Goal: Task Accomplishment & Management: Manage account settings

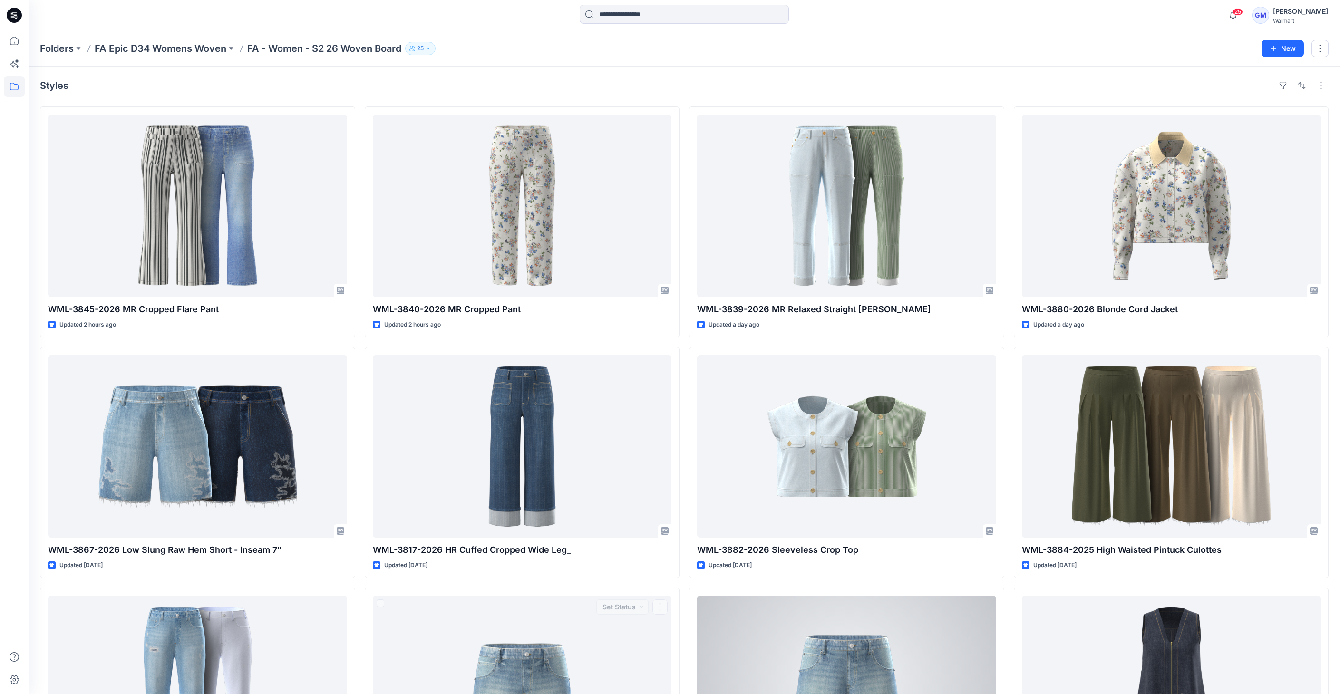
scroll to position [476, 0]
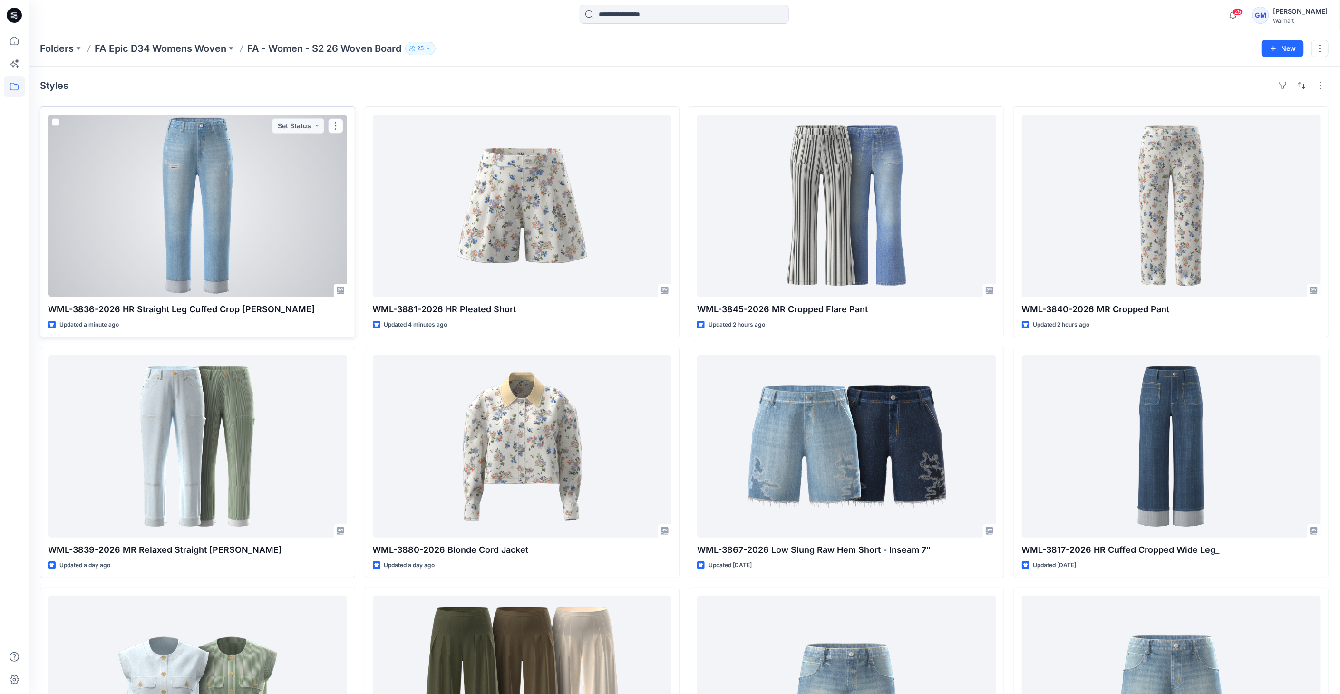
click at [201, 163] on div at bounding box center [197, 206] width 299 height 183
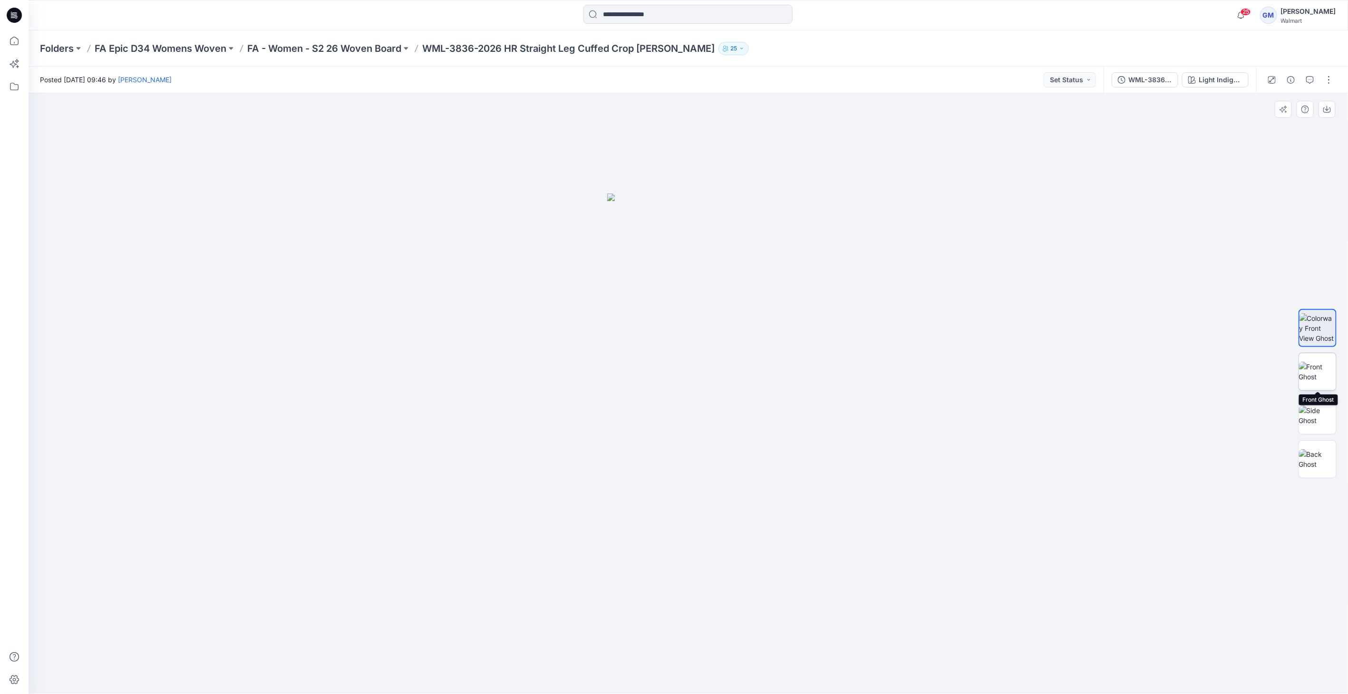
click at [1325, 377] on img at bounding box center [1317, 372] width 37 height 20
click at [1317, 406] on img at bounding box center [1317, 416] width 37 height 20
click at [1323, 379] on img at bounding box center [1317, 372] width 37 height 20
click at [1321, 378] on img at bounding box center [1318, 372] width 36 height 20
click at [1323, 413] on img at bounding box center [1317, 416] width 37 height 20
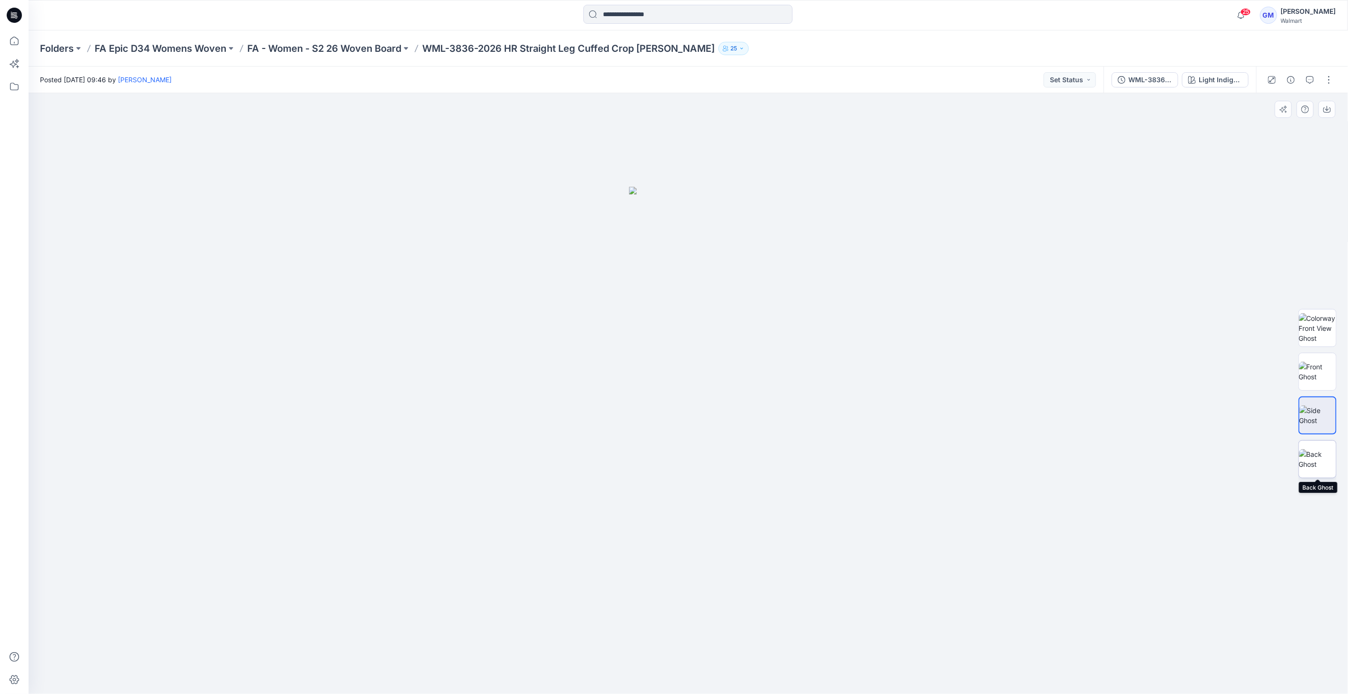
click at [1320, 468] on img at bounding box center [1317, 459] width 37 height 20
click at [1323, 416] on img at bounding box center [1317, 416] width 37 height 20
click at [1318, 371] on img at bounding box center [1317, 372] width 37 height 20
click at [1325, 334] on img at bounding box center [1317, 328] width 37 height 30
click at [1214, 80] on div "Light Indigo Wash" at bounding box center [1221, 80] width 44 height 10
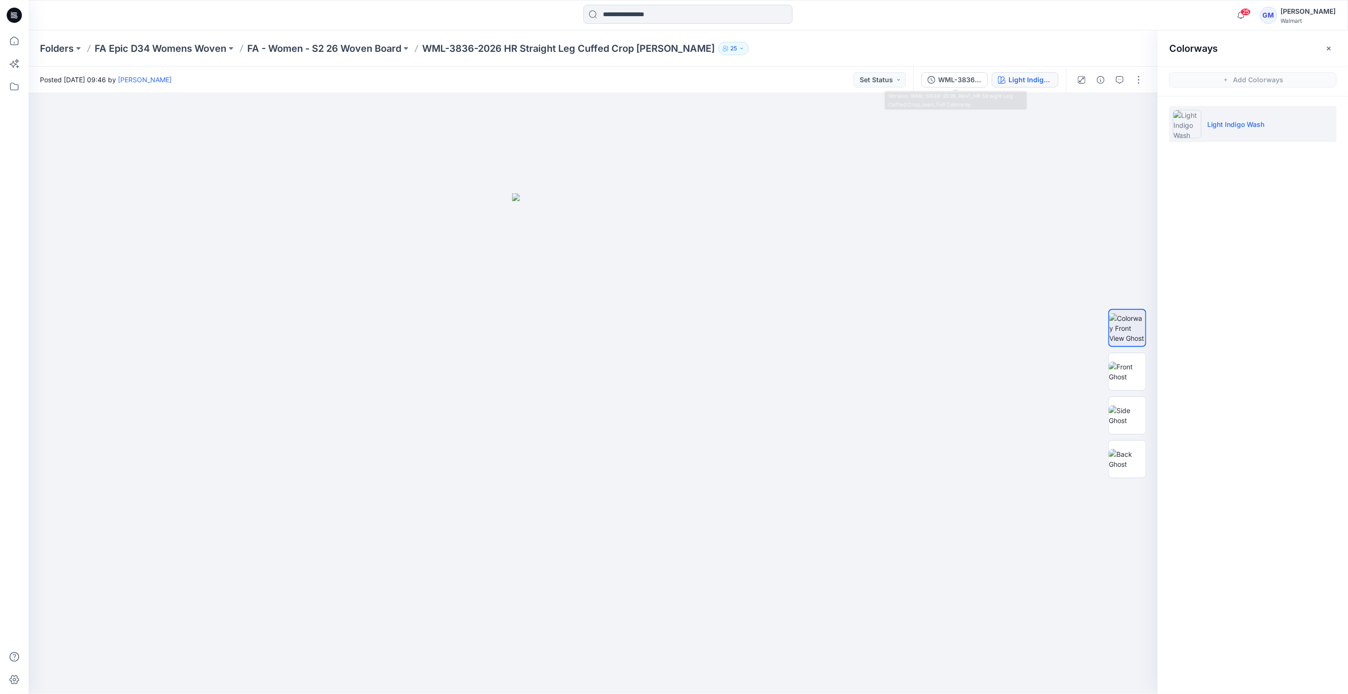
click at [959, 70] on div "WML-3836-2026_Rev1_HR Straight Leg Cuffed Crop Jean_Full Colorway Light Indigo …" at bounding box center [990, 80] width 153 height 27
click at [962, 76] on div "WML-3836-2026_Rev1_HR Straight Leg Cuffed Crop Jean_Full Colorway" at bounding box center [960, 80] width 44 height 10
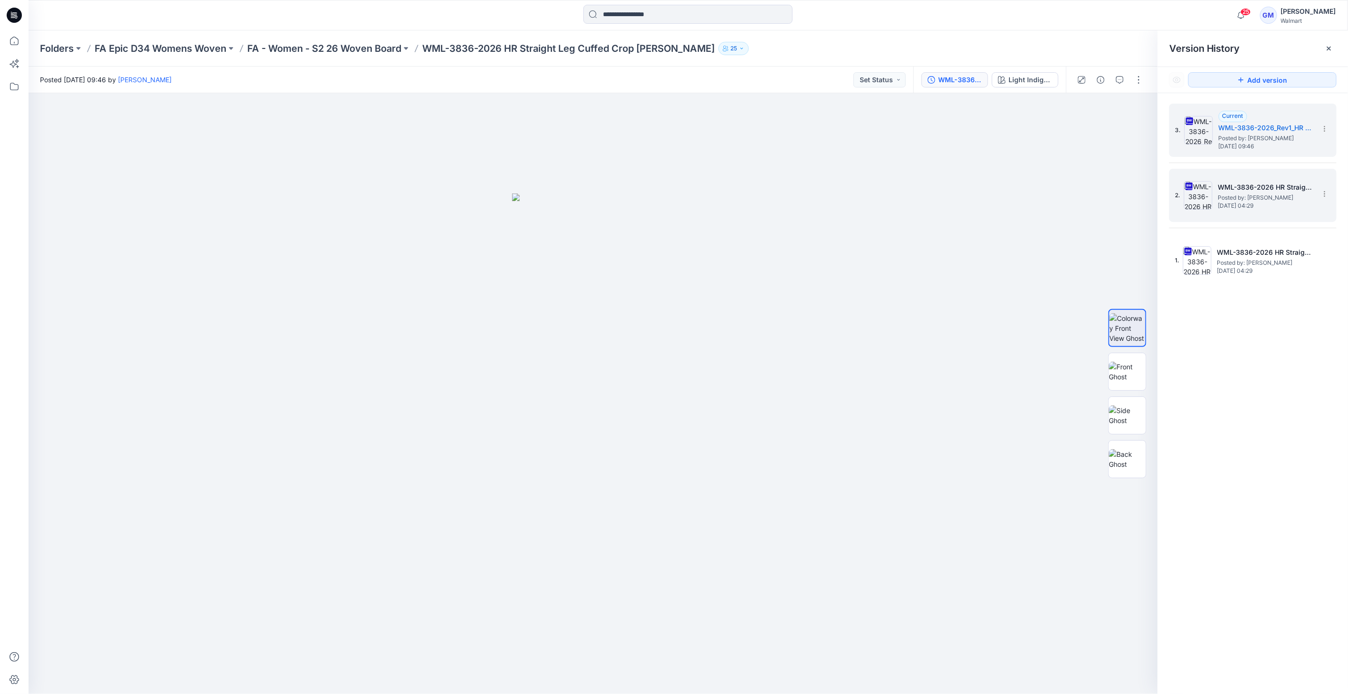
click at [1201, 199] on img at bounding box center [1198, 195] width 29 height 29
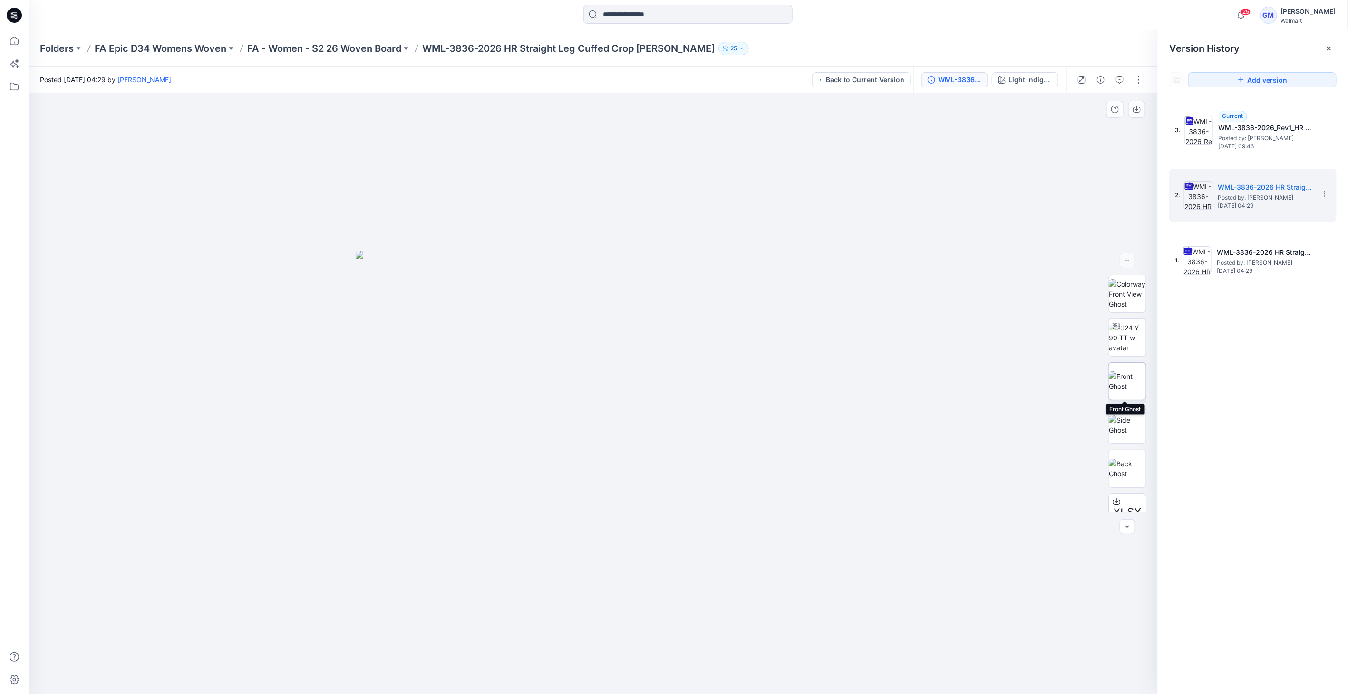
click at [1131, 381] on img at bounding box center [1127, 381] width 37 height 20
click at [1123, 435] on img at bounding box center [1127, 425] width 37 height 20
click at [1119, 479] on img at bounding box center [1127, 469] width 37 height 20
click at [1200, 132] on img at bounding box center [1199, 130] width 29 height 29
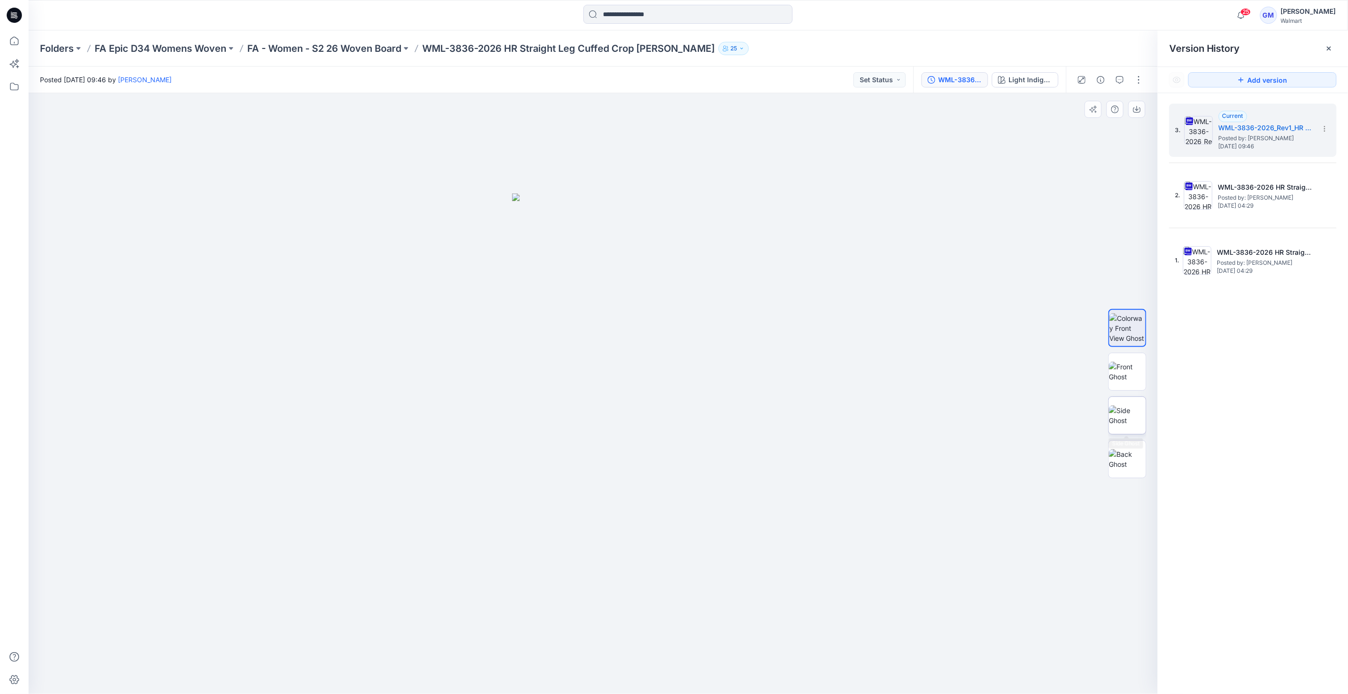
click at [1125, 420] on img at bounding box center [1127, 416] width 37 height 20
click at [1137, 465] on img at bounding box center [1127, 459] width 37 height 20
click at [1194, 204] on img at bounding box center [1198, 195] width 29 height 29
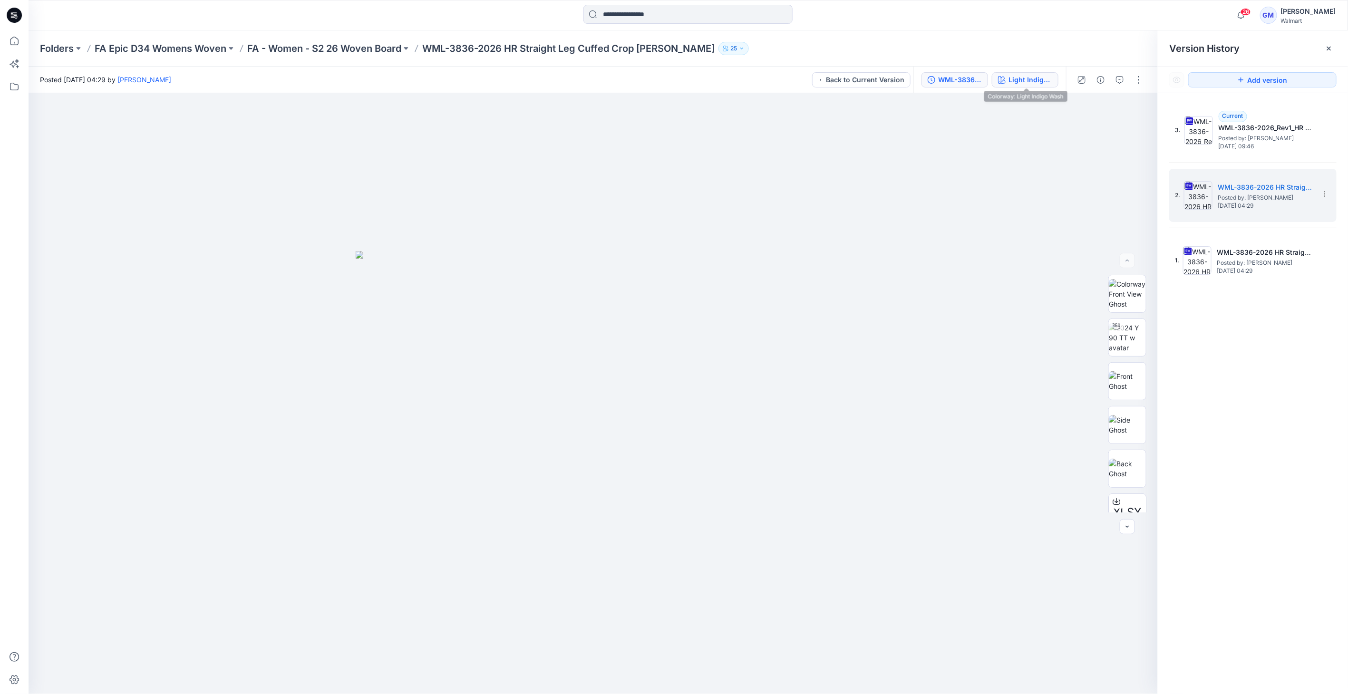
click at [1021, 86] on button "Light Indigo Wash" at bounding box center [1025, 79] width 67 height 15
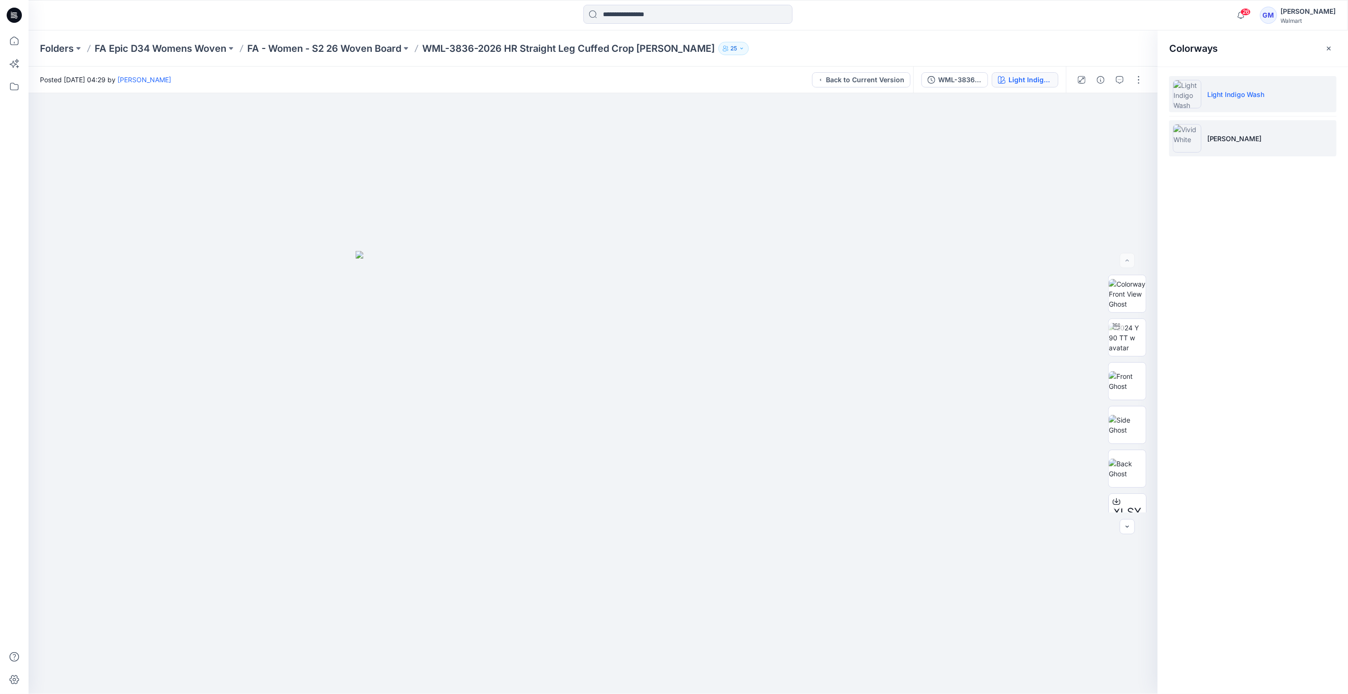
click at [1171, 141] on li "Vivid White" at bounding box center [1253, 138] width 167 height 36
click at [1182, 139] on img at bounding box center [1187, 138] width 29 height 29
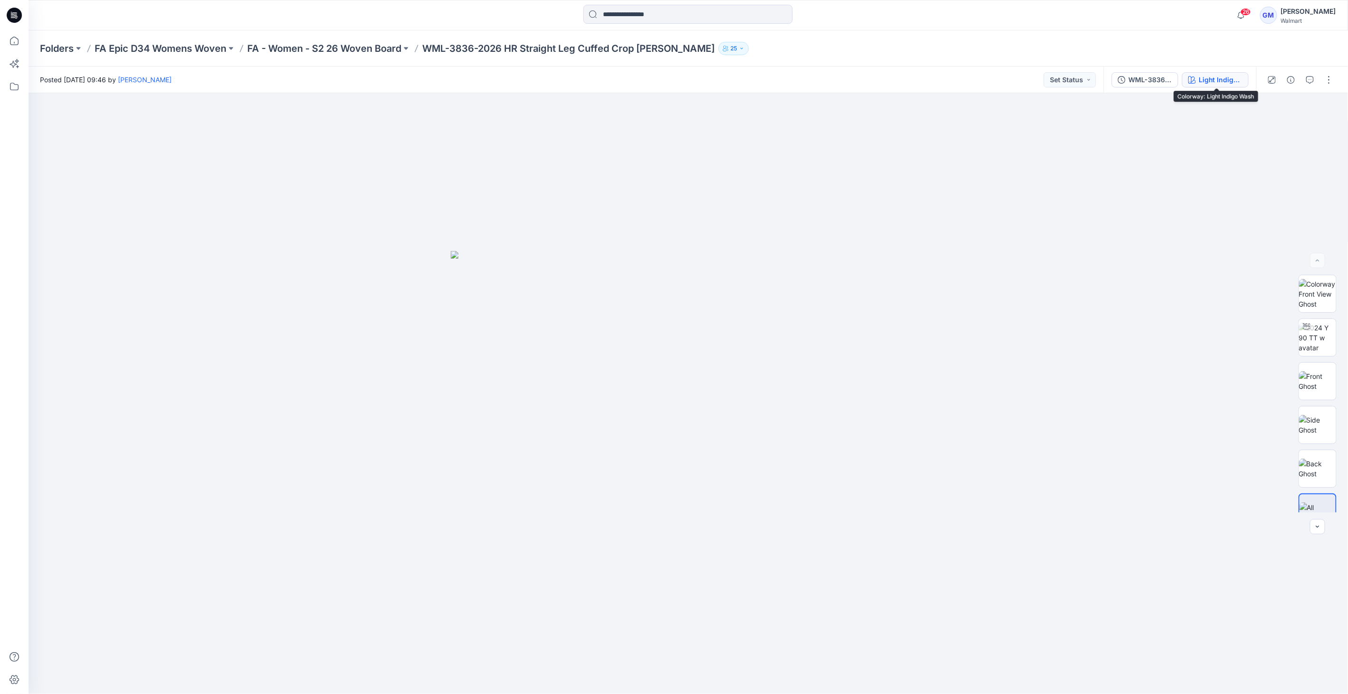
click at [1205, 77] on div "Light Indigo Wash" at bounding box center [1221, 80] width 44 height 10
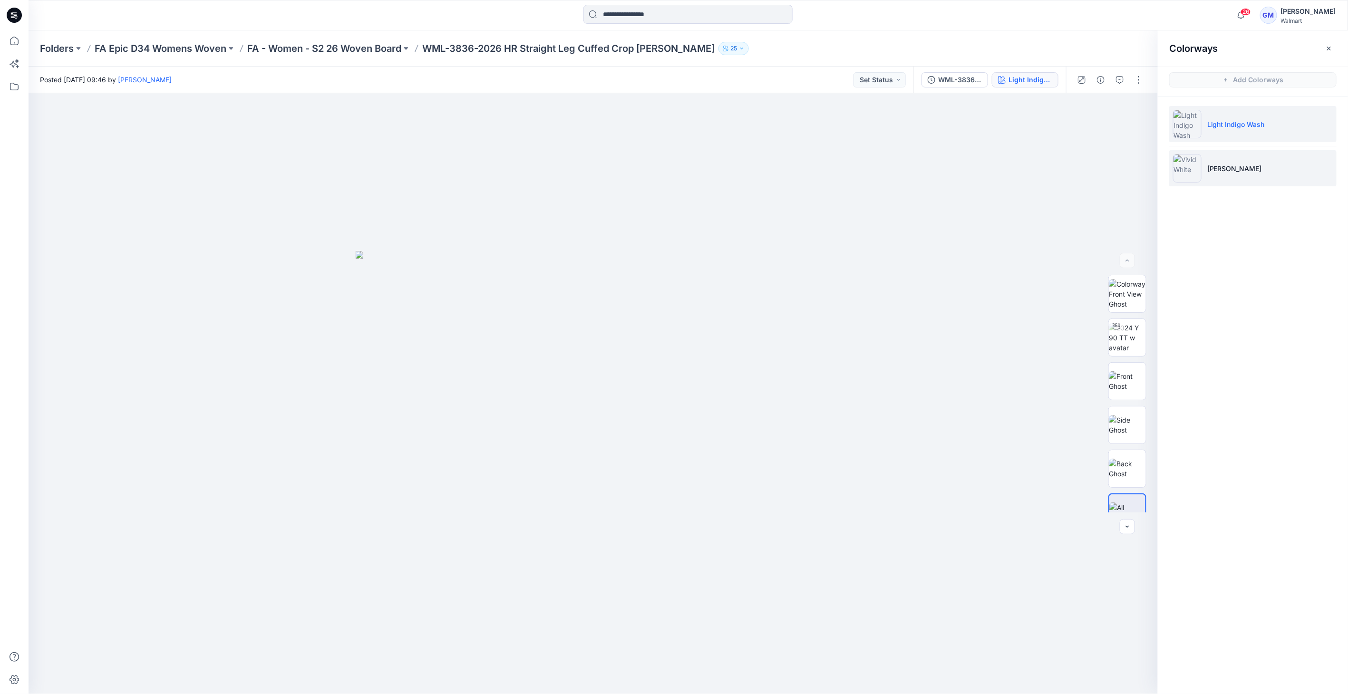
click at [1190, 172] on img at bounding box center [1187, 168] width 29 height 29
click at [1123, 359] on img at bounding box center [1127, 350] width 37 height 20
drag, startPoint x: 1124, startPoint y: 403, endPoint x: 1124, endPoint y: 425, distance: 21.9
click at [1124, 403] on img at bounding box center [1127, 394] width 37 height 20
click at [1122, 439] on img at bounding box center [1127, 438] width 37 height 20
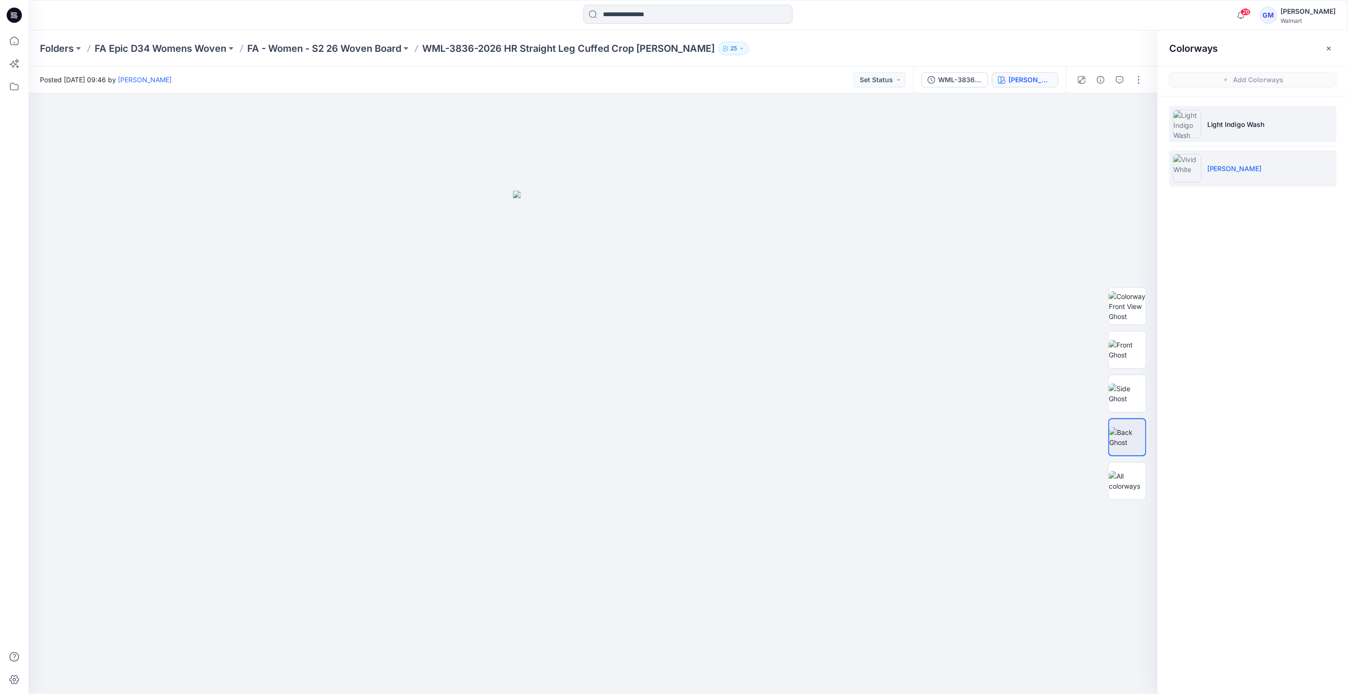
click at [1185, 115] on img at bounding box center [1187, 124] width 29 height 29
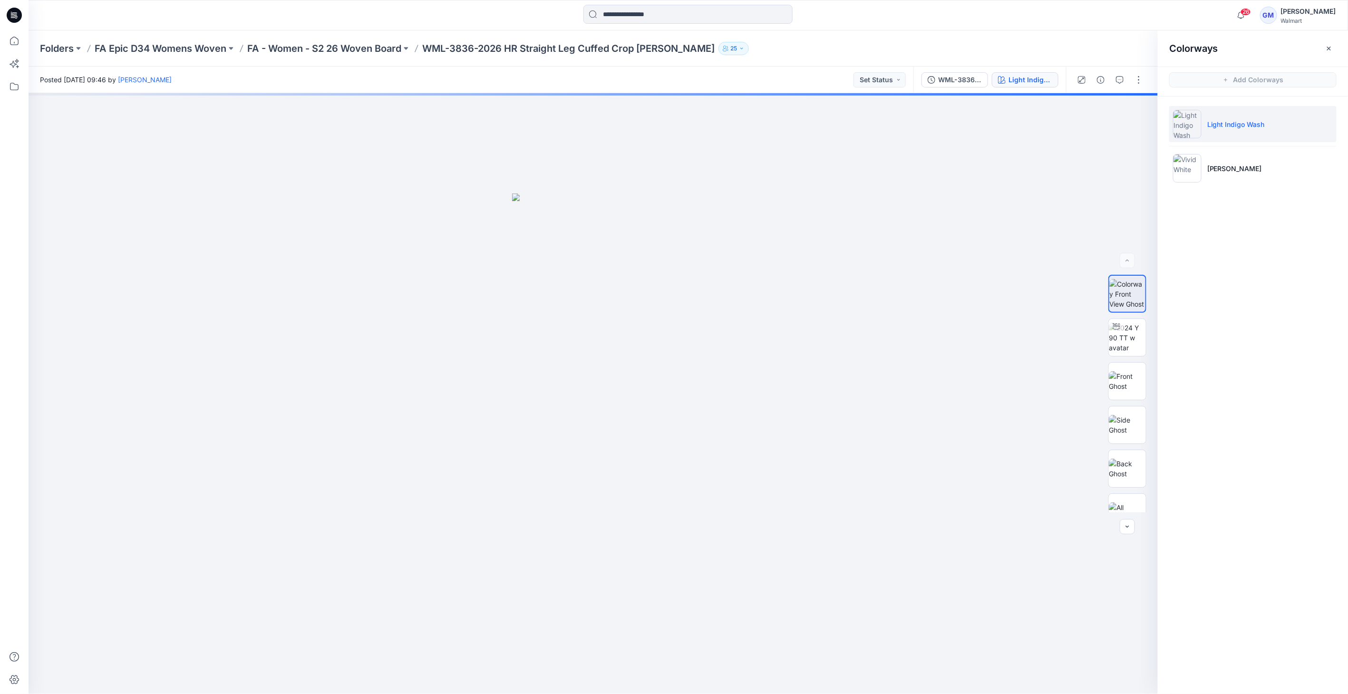
click at [1183, 107] on li "Light Indigo Wash" at bounding box center [1253, 124] width 167 height 36
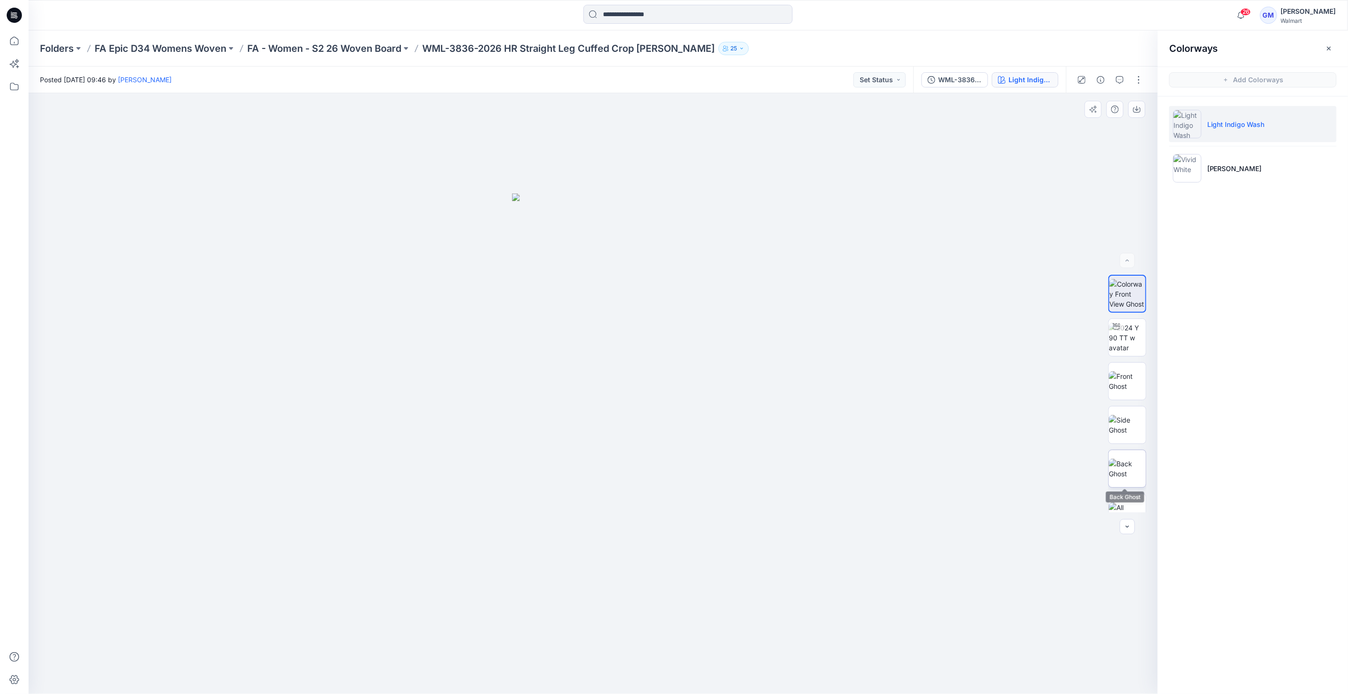
click at [1133, 467] on img at bounding box center [1127, 469] width 37 height 20
click at [1137, 421] on img at bounding box center [1127, 425] width 37 height 20
click at [1137, 78] on button "button" at bounding box center [1139, 79] width 15 height 15
click at [1092, 126] on button "Edit" at bounding box center [1099, 129] width 88 height 18
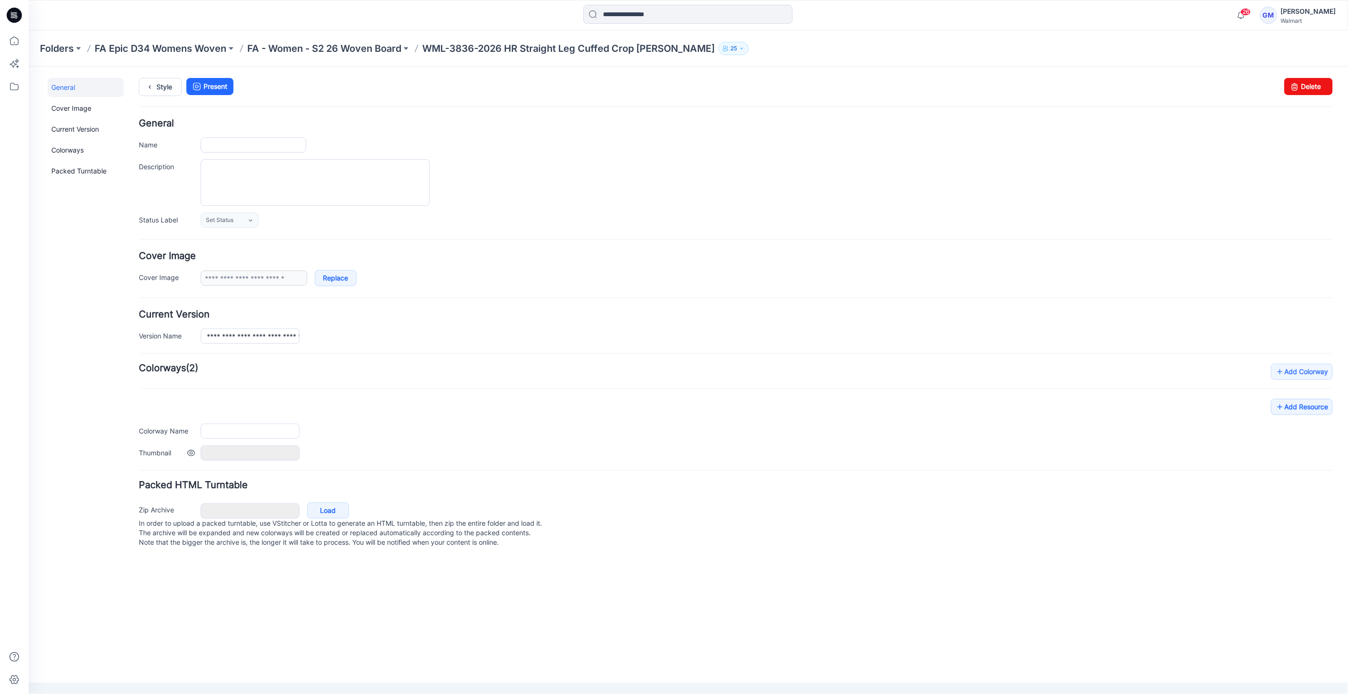
type input "**********"
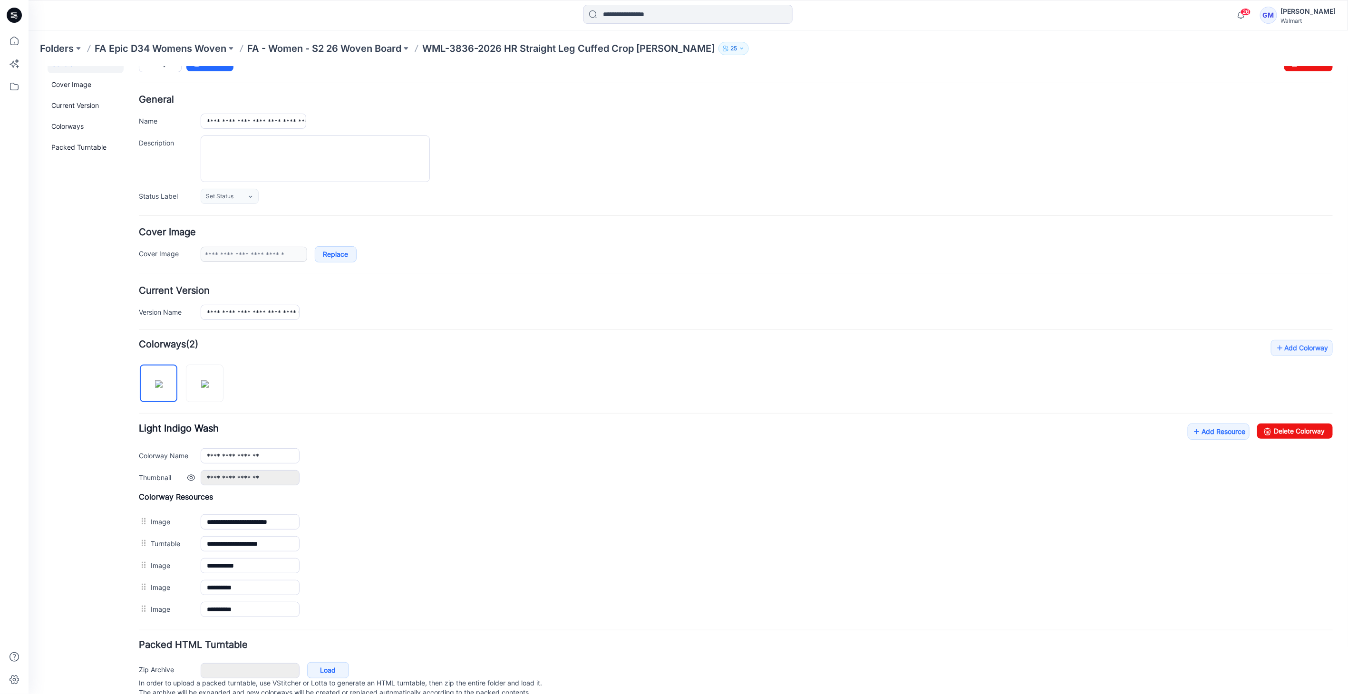
scroll to position [55, 0]
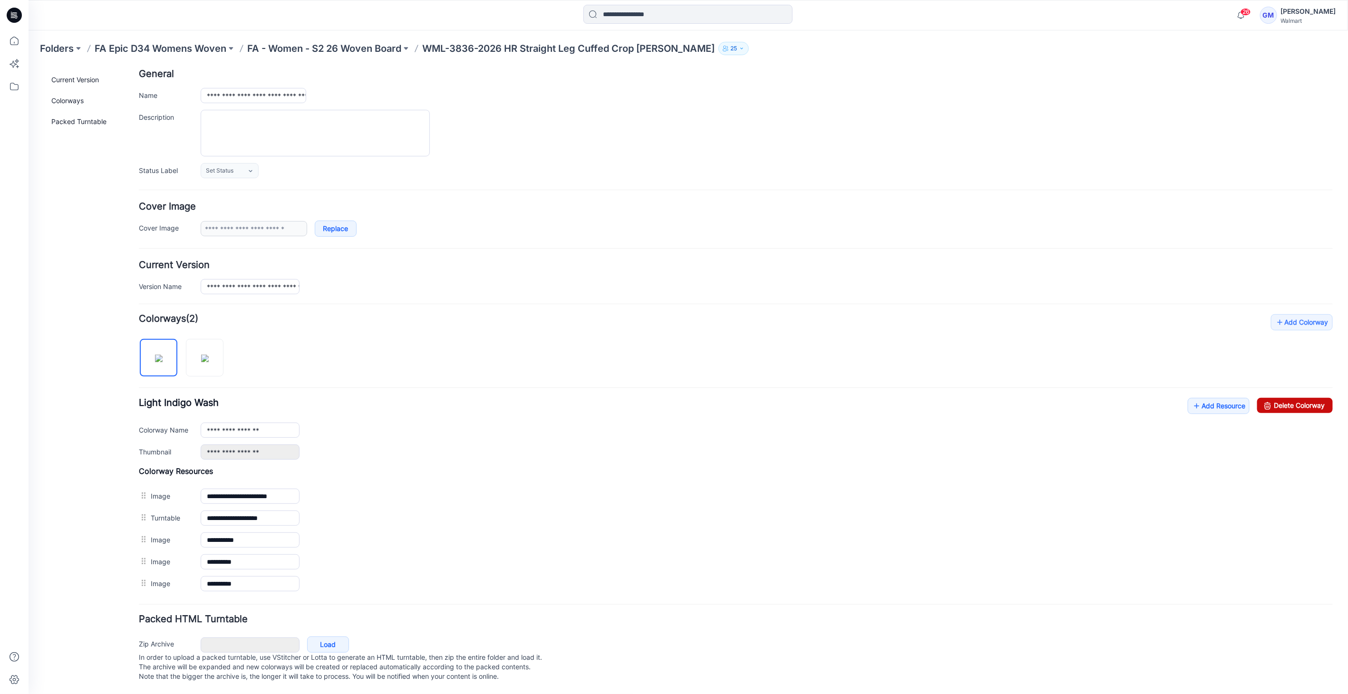
drag, startPoint x: 755, startPoint y: 112, endPoint x: 1289, endPoint y: 401, distance: 607.6
click at [1289, 401] on link "Delete Colorway" at bounding box center [1295, 405] width 76 height 15
type input "**********"
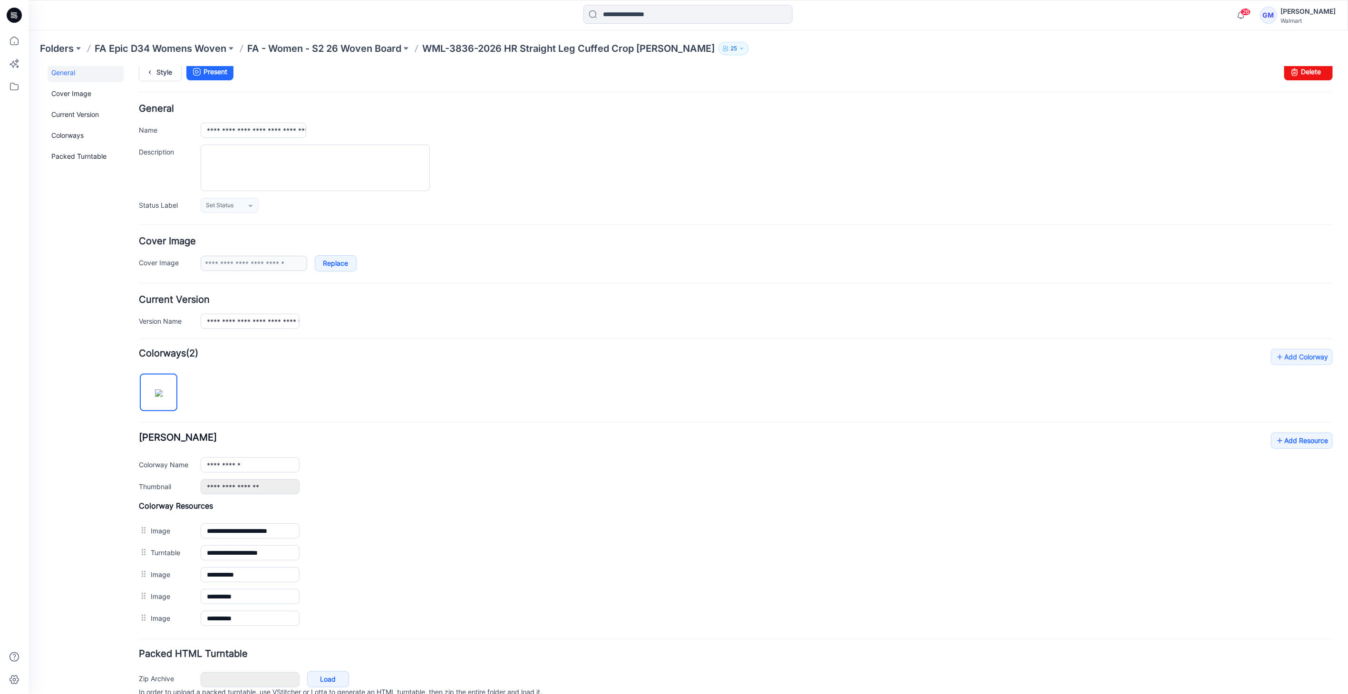
scroll to position [0, 0]
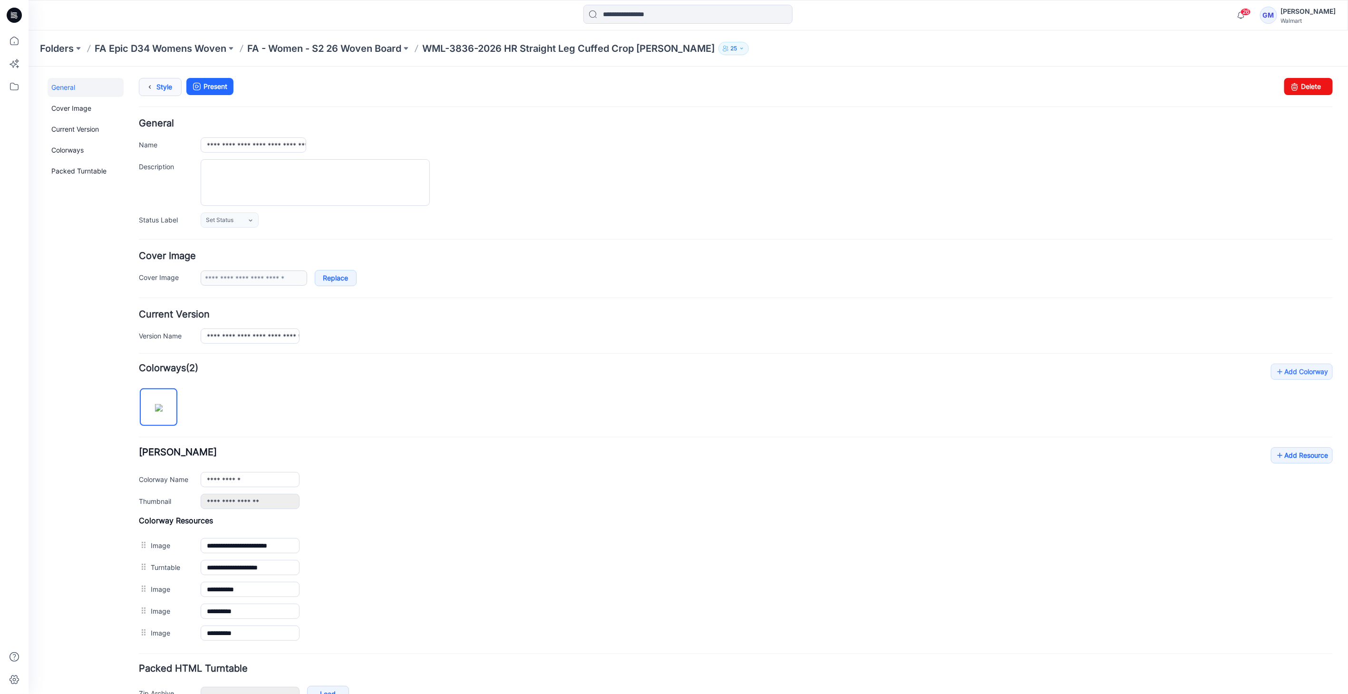
click at [161, 83] on link "Style" at bounding box center [159, 87] width 43 height 18
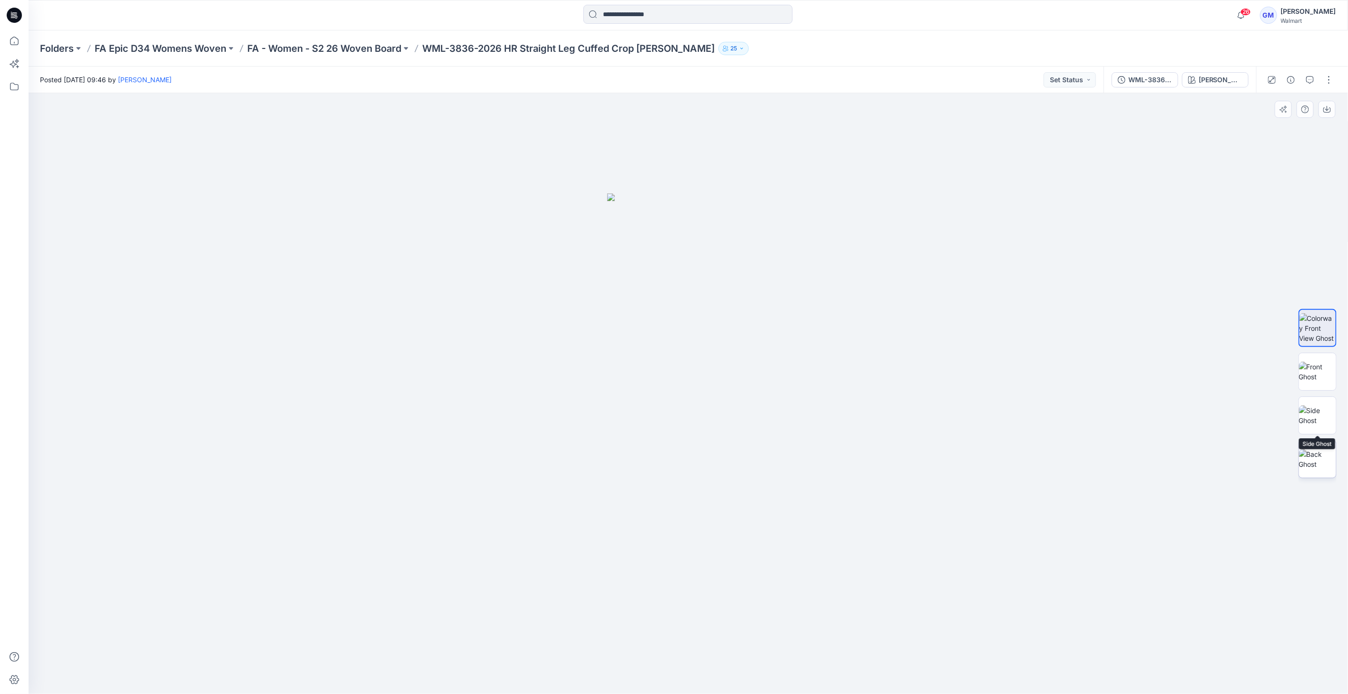
click at [1317, 449] on img at bounding box center [1317, 459] width 37 height 20
drag, startPoint x: 1221, startPoint y: 68, endPoint x: 1224, endPoint y: 74, distance: 6.6
click at [1221, 68] on div "WML-3836-2026_Rev1_HR Straight Leg Cuffed Crop Jean_Full Colorway Vivid White" at bounding box center [1180, 80] width 153 height 27
click at [1224, 75] on div "Vivid White" at bounding box center [1221, 80] width 44 height 10
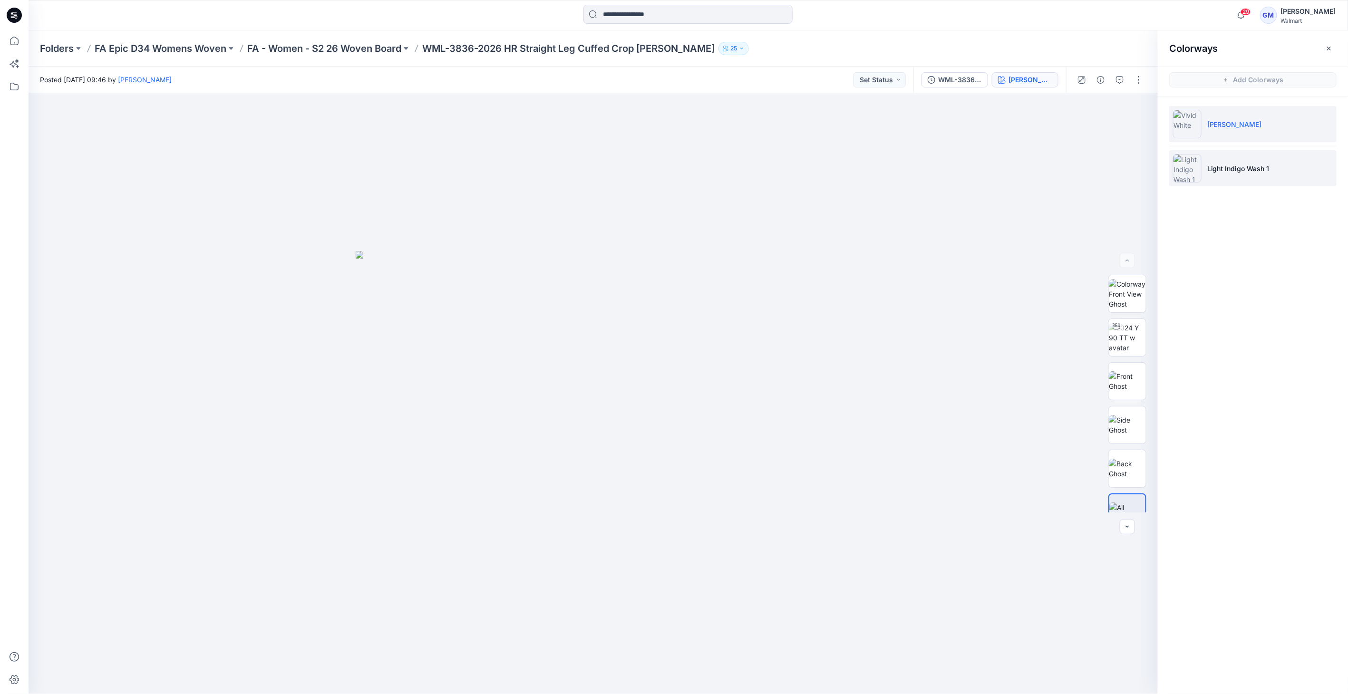
click at [1185, 167] on img at bounding box center [1187, 168] width 29 height 29
click at [1140, 470] on img at bounding box center [1127, 469] width 37 height 20
click at [1142, 75] on button "button" at bounding box center [1139, 79] width 15 height 15
click at [1099, 129] on button "Edit" at bounding box center [1099, 129] width 88 height 18
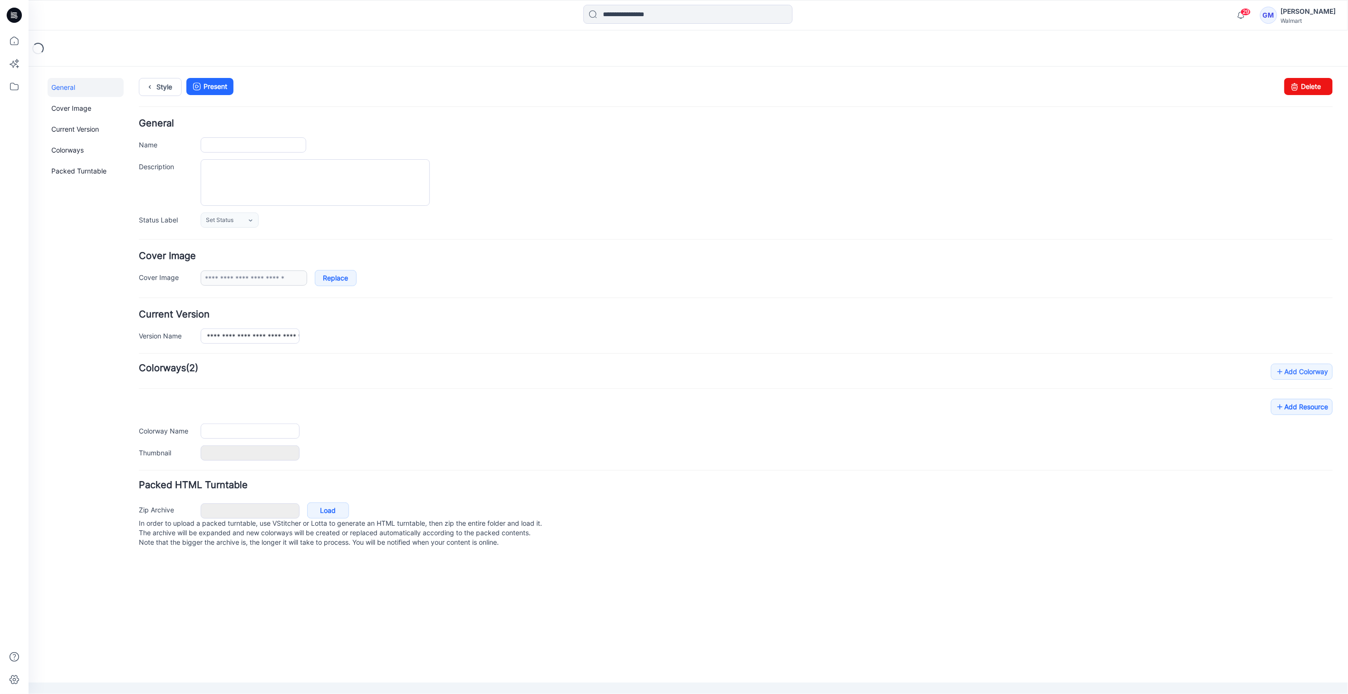
type input "**********"
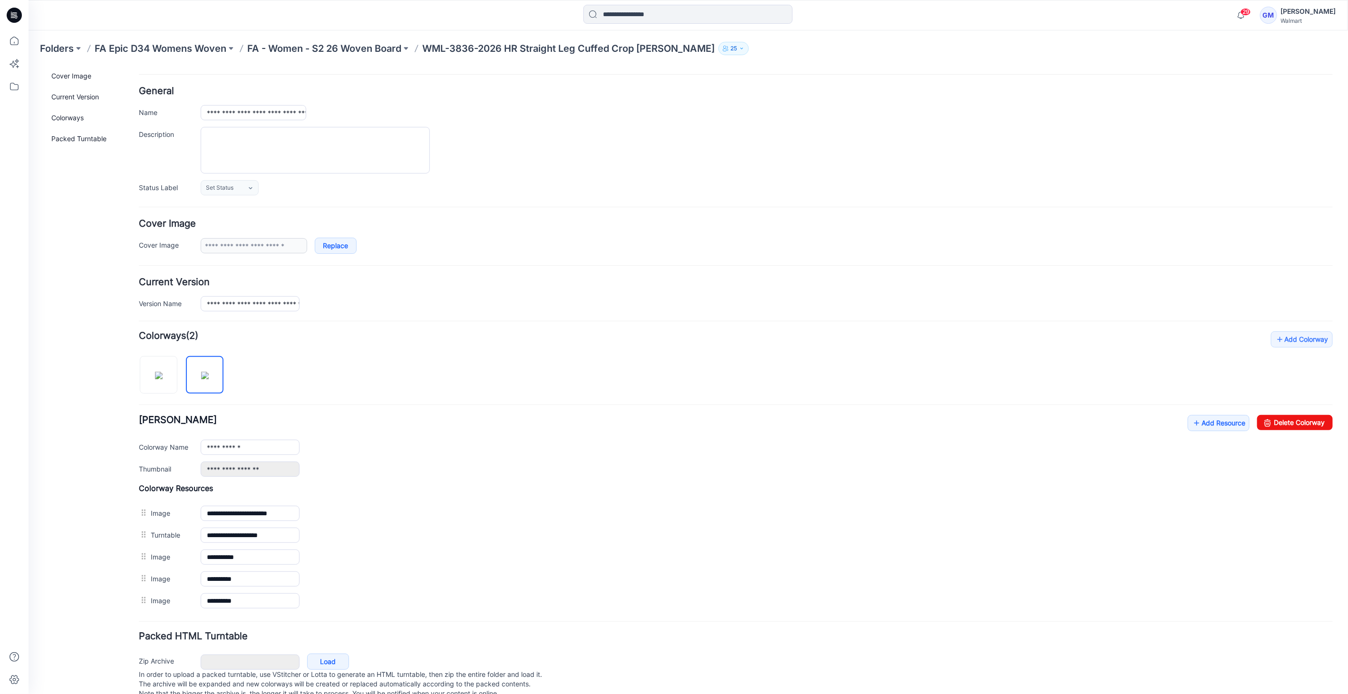
scroll to position [55, 0]
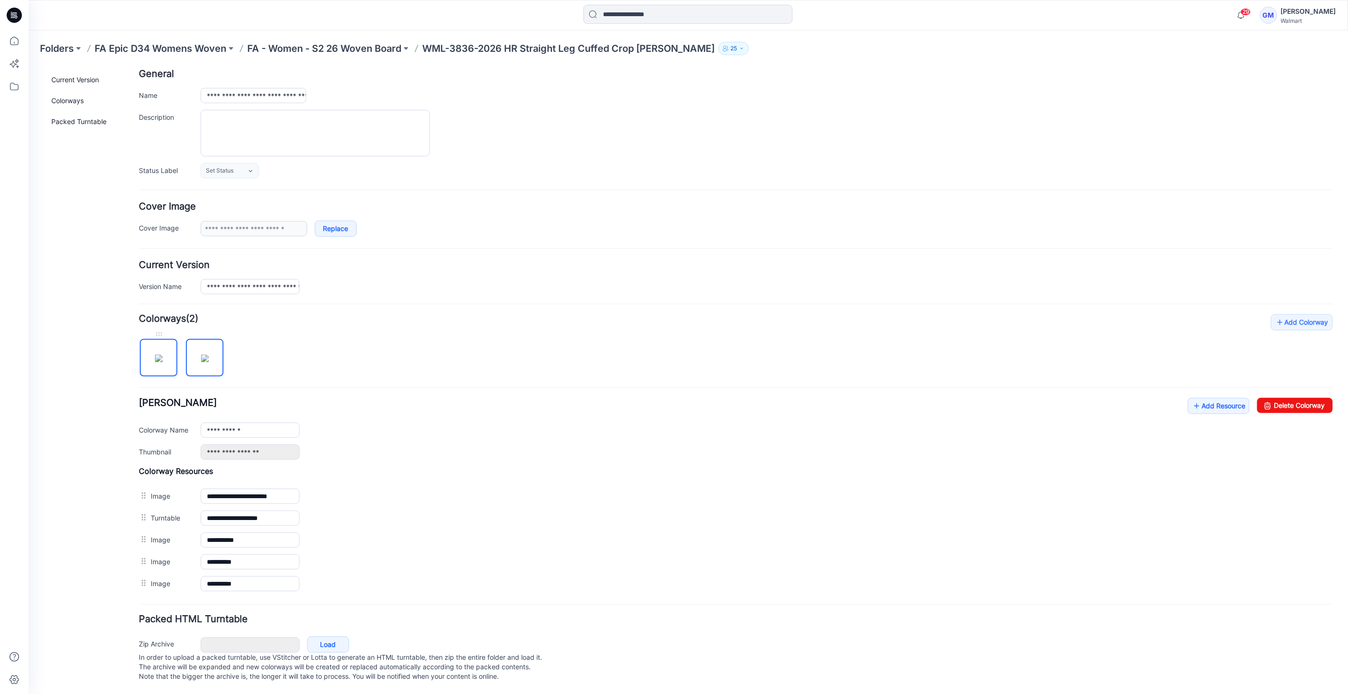
click at [162, 354] on img at bounding box center [159, 358] width 8 height 8
click at [273, 422] on input "**********" at bounding box center [249, 429] width 99 height 15
type input "**********"
click at [1198, 398] on link "Add Resource" at bounding box center [1219, 406] width 62 height 16
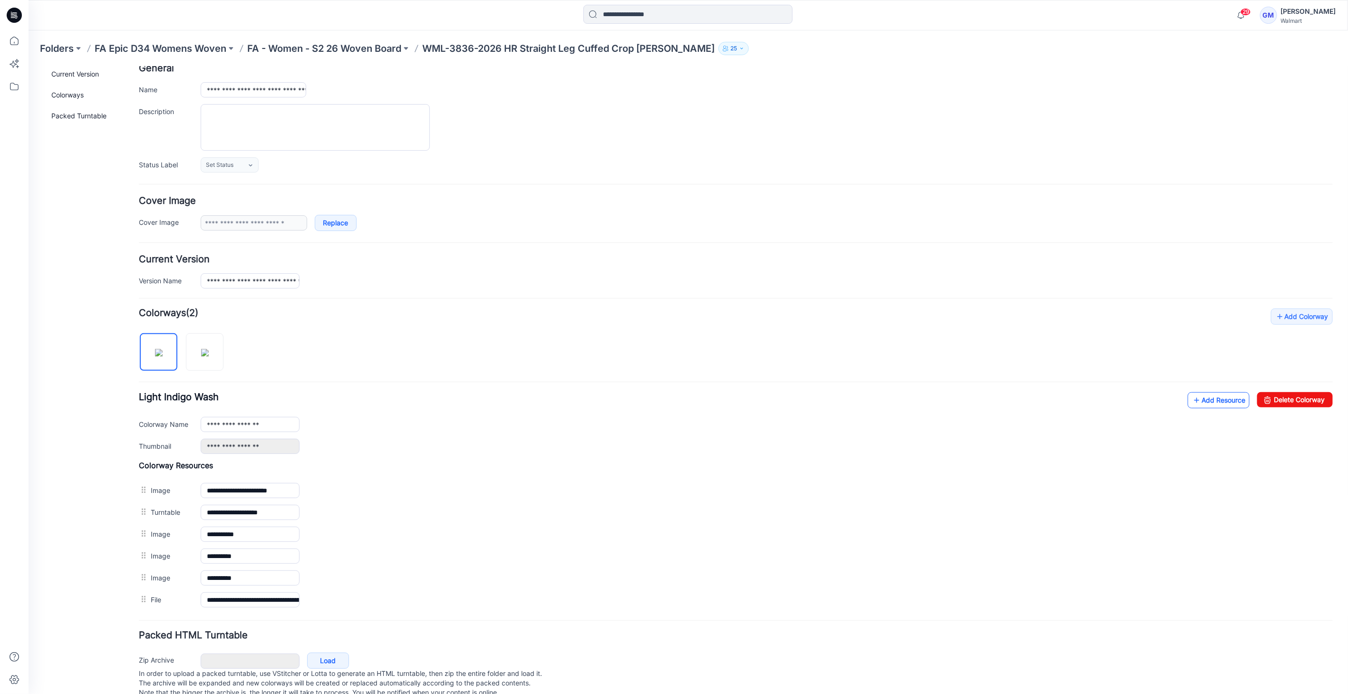
click at [1208, 395] on link "Add Resource" at bounding box center [1219, 400] width 62 height 16
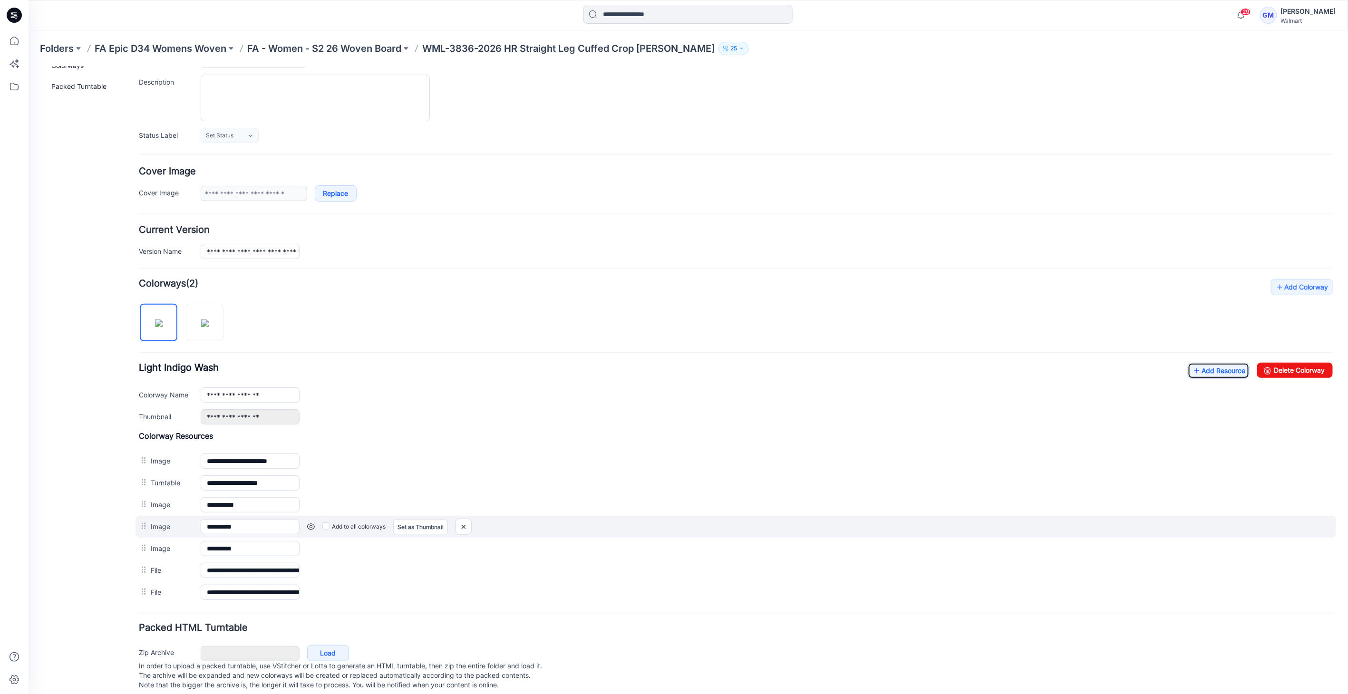
scroll to position [98, 0]
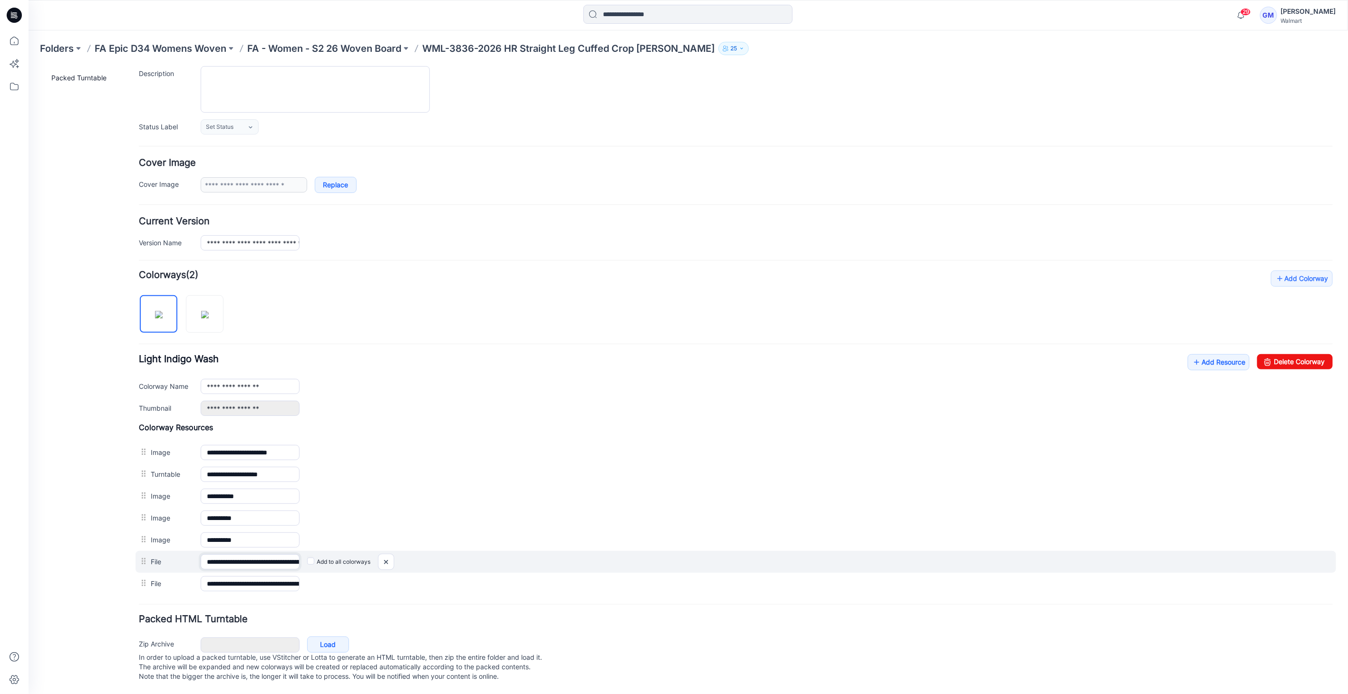
click at [259, 554] on input "**********" at bounding box center [249, 561] width 99 height 15
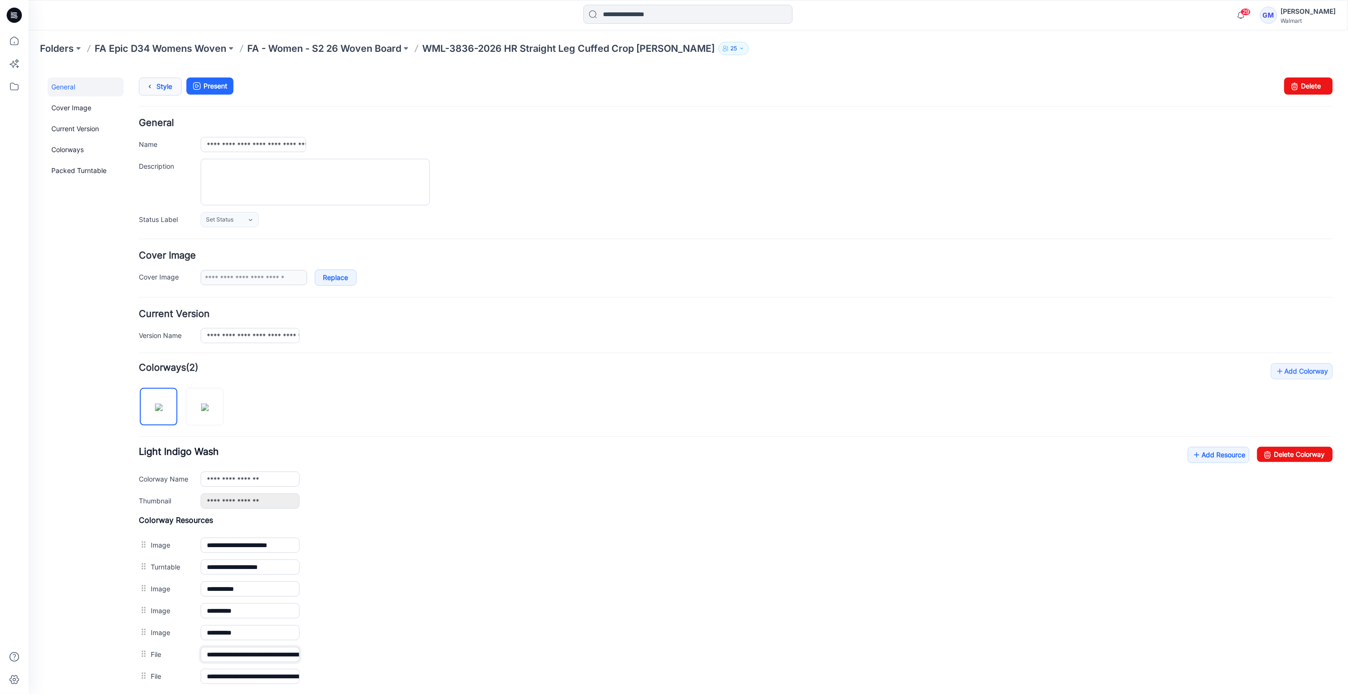
scroll to position [0, 0]
type input "**********"
click at [149, 88] on icon at bounding box center [149, 86] width 13 height 17
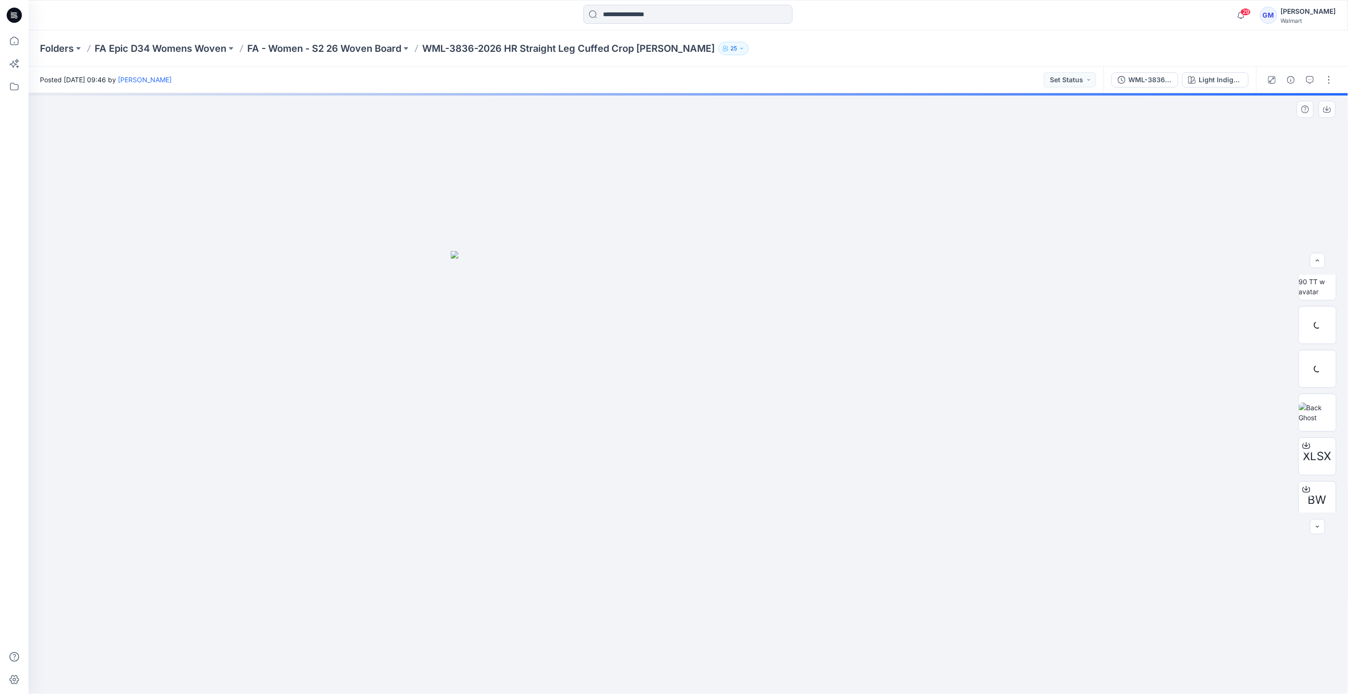
scroll to position [106, 0]
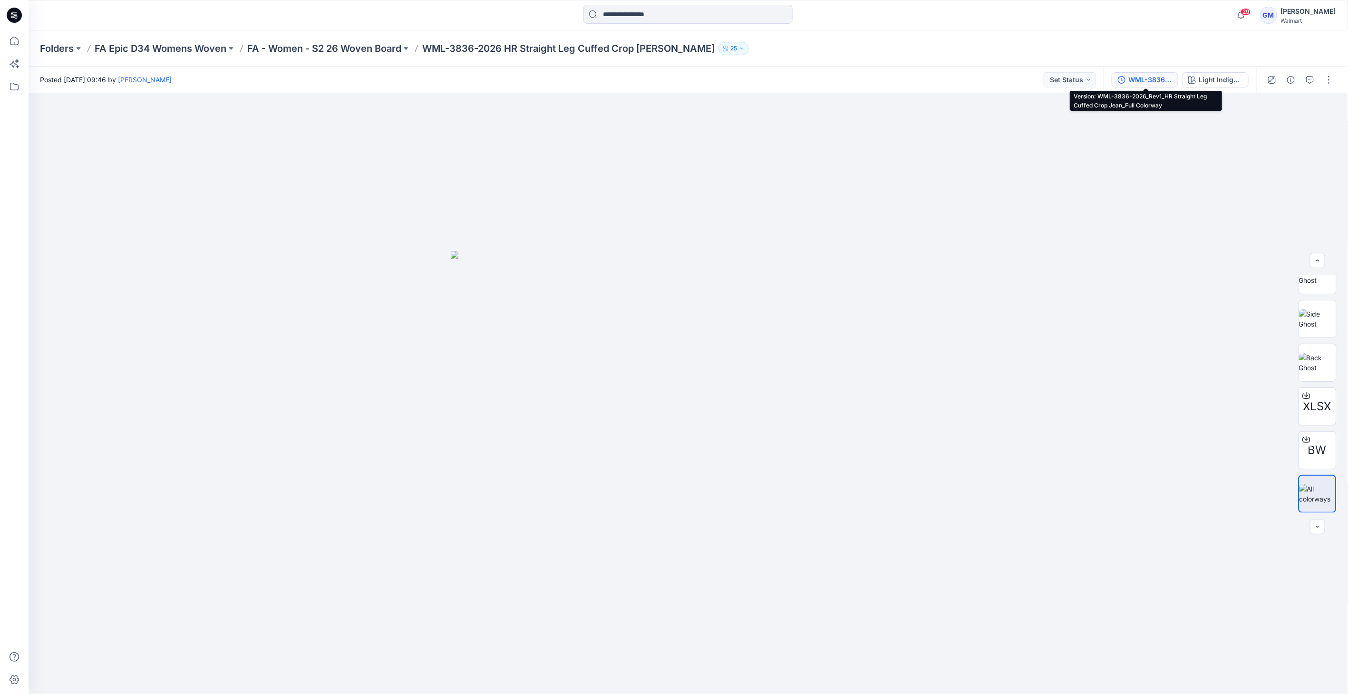
click at [1160, 86] on button "WML-3836-2026_Rev1_HR Straight Leg Cuffed Crop Jean_Full Colorway" at bounding box center [1145, 79] width 67 height 15
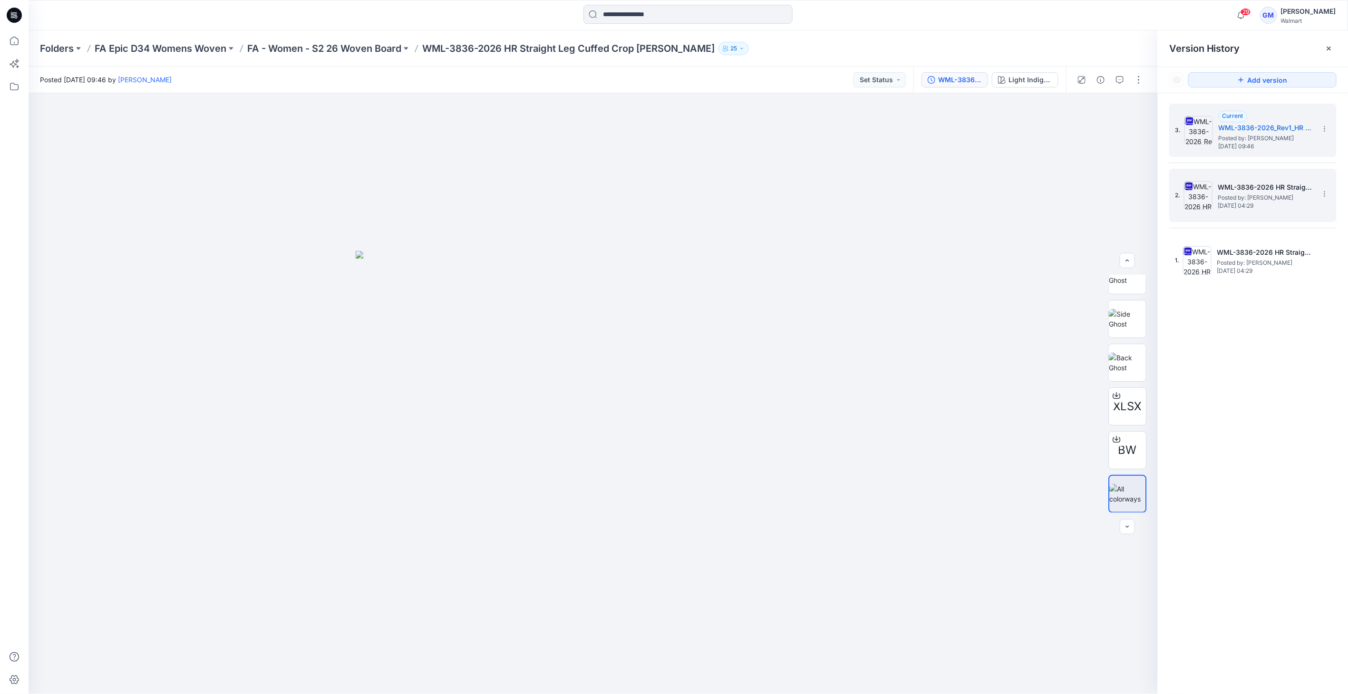
click at [1201, 199] on img at bounding box center [1198, 195] width 29 height 29
click at [1202, 127] on img at bounding box center [1199, 130] width 29 height 29
click at [1202, 179] on div "2. WML-3836-2026 HR Straight Leg Cuffed Crop Jean_Full Colorway Posted by: [PER…" at bounding box center [1246, 196] width 143 height 46
click at [1199, 116] on img at bounding box center [1199, 130] width 29 height 29
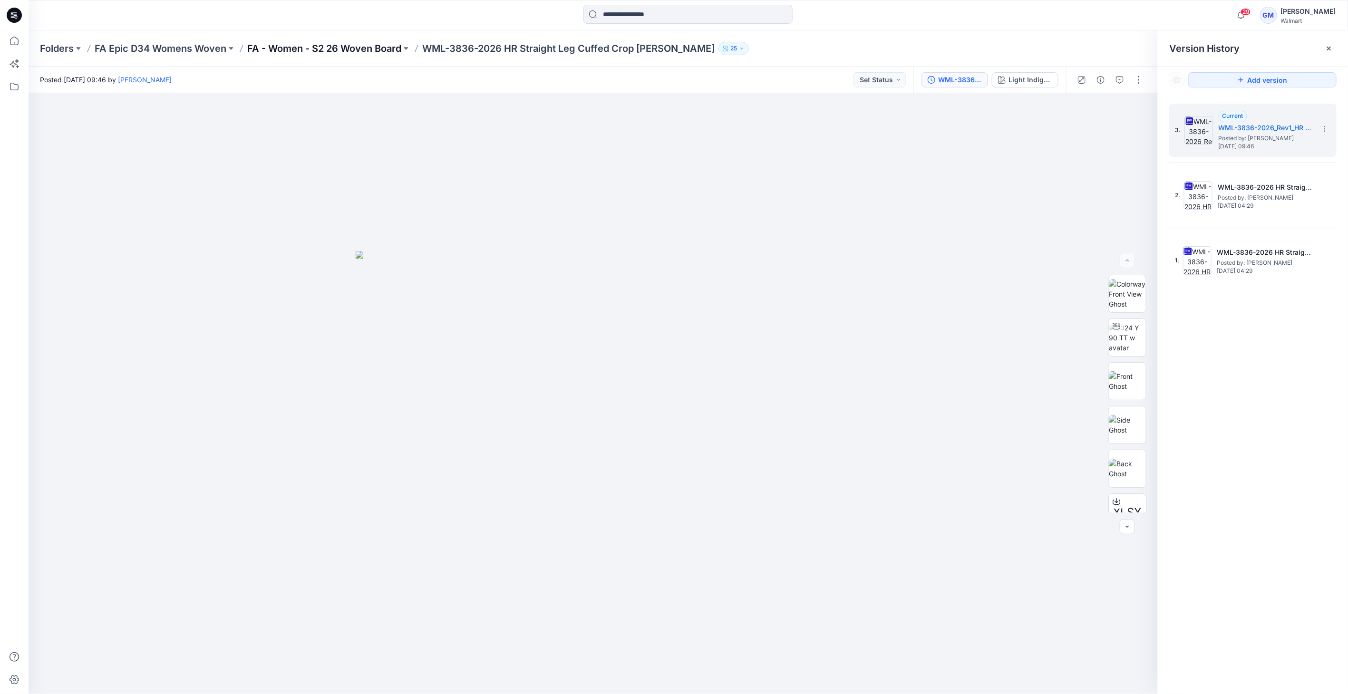
drag, startPoint x: 391, startPoint y: 39, endPoint x: 383, endPoint y: 45, distance: 9.5
click at [390, 40] on div "Folders FA Epic D34 Womens Woven FA - Women - S2 26 Woven Board WML-3836-2026 H…" at bounding box center [689, 48] width 1320 height 36
click at [378, 47] on p "FA - Women - S2 26 Woven Board" at bounding box center [324, 48] width 154 height 13
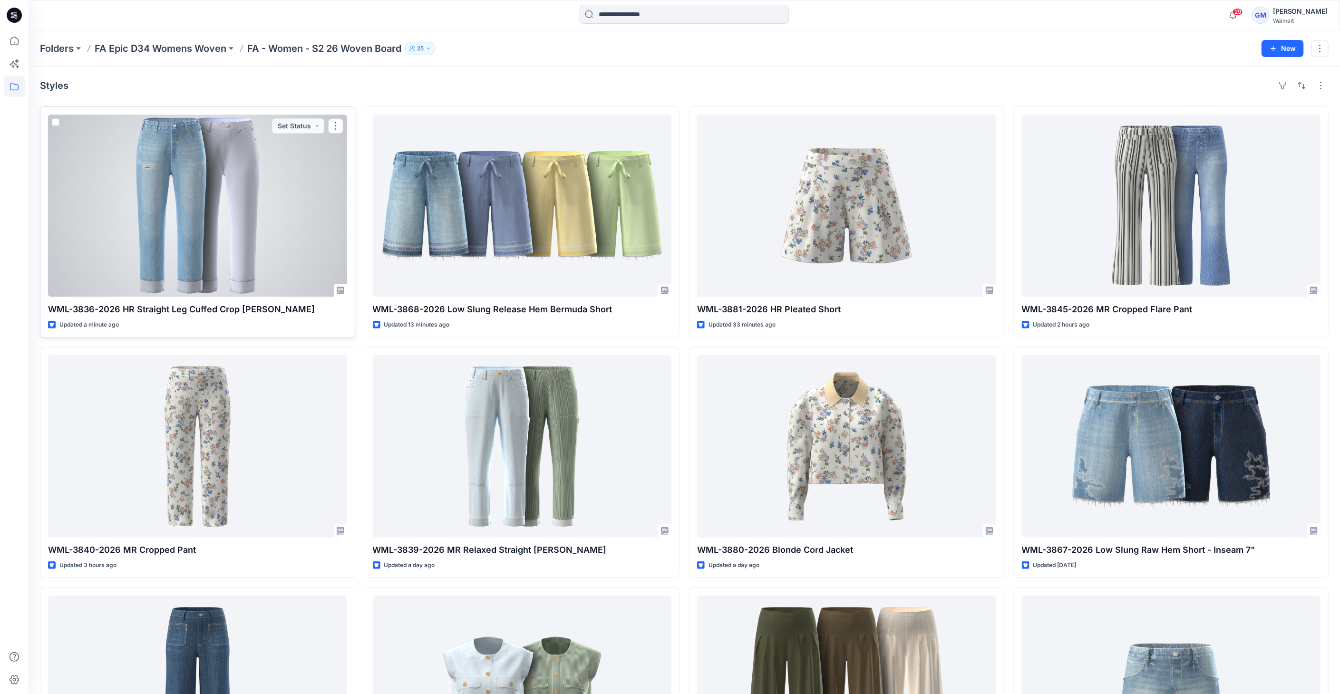
click at [217, 247] on div at bounding box center [197, 206] width 299 height 183
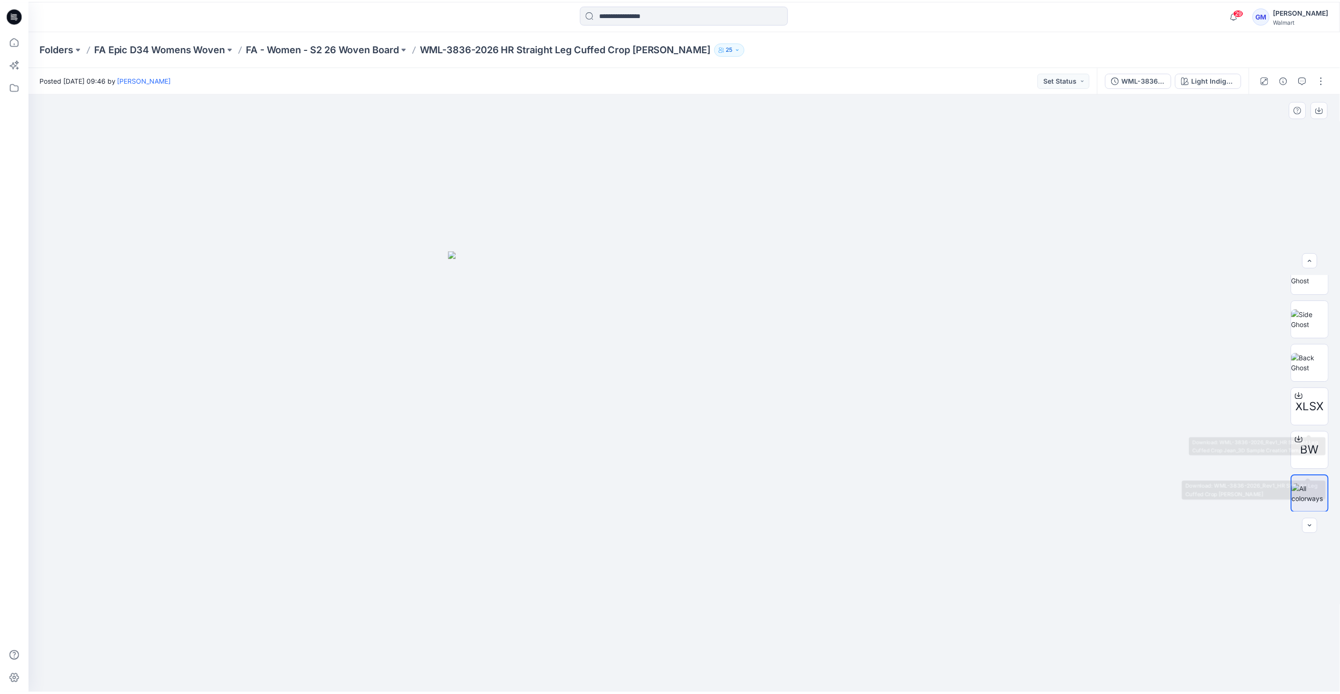
scroll to position [106, 0]
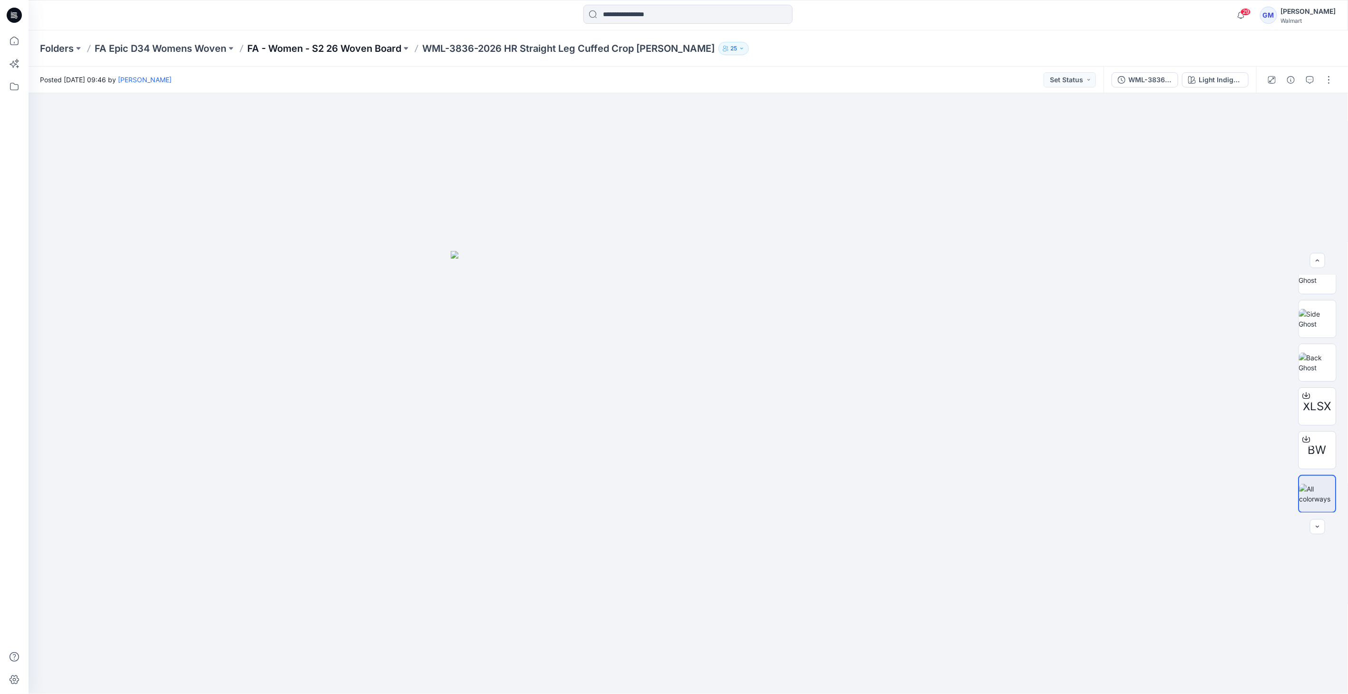
click at [284, 47] on p "FA - Women - S2 26 Woven Board" at bounding box center [324, 48] width 154 height 13
